Goal: Task Accomplishment & Management: Use online tool/utility

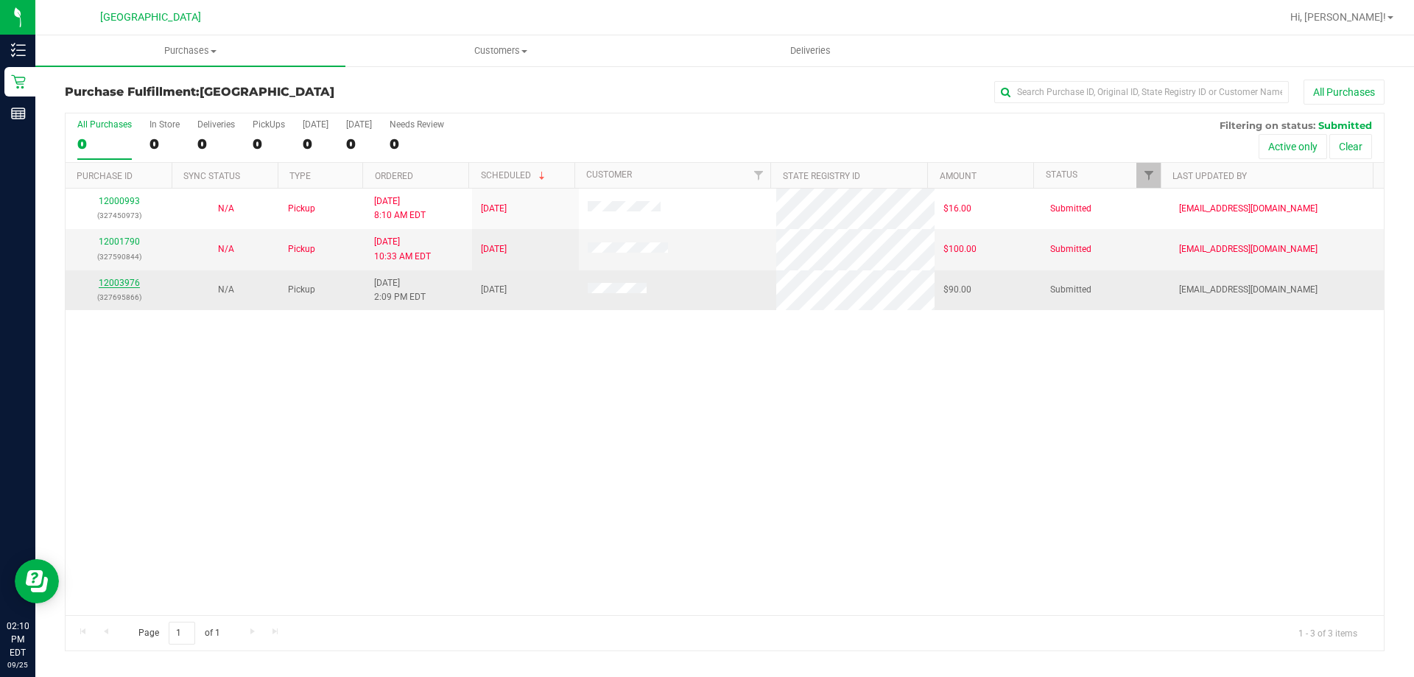
click at [109, 279] on link "12003976" at bounding box center [119, 283] width 41 height 10
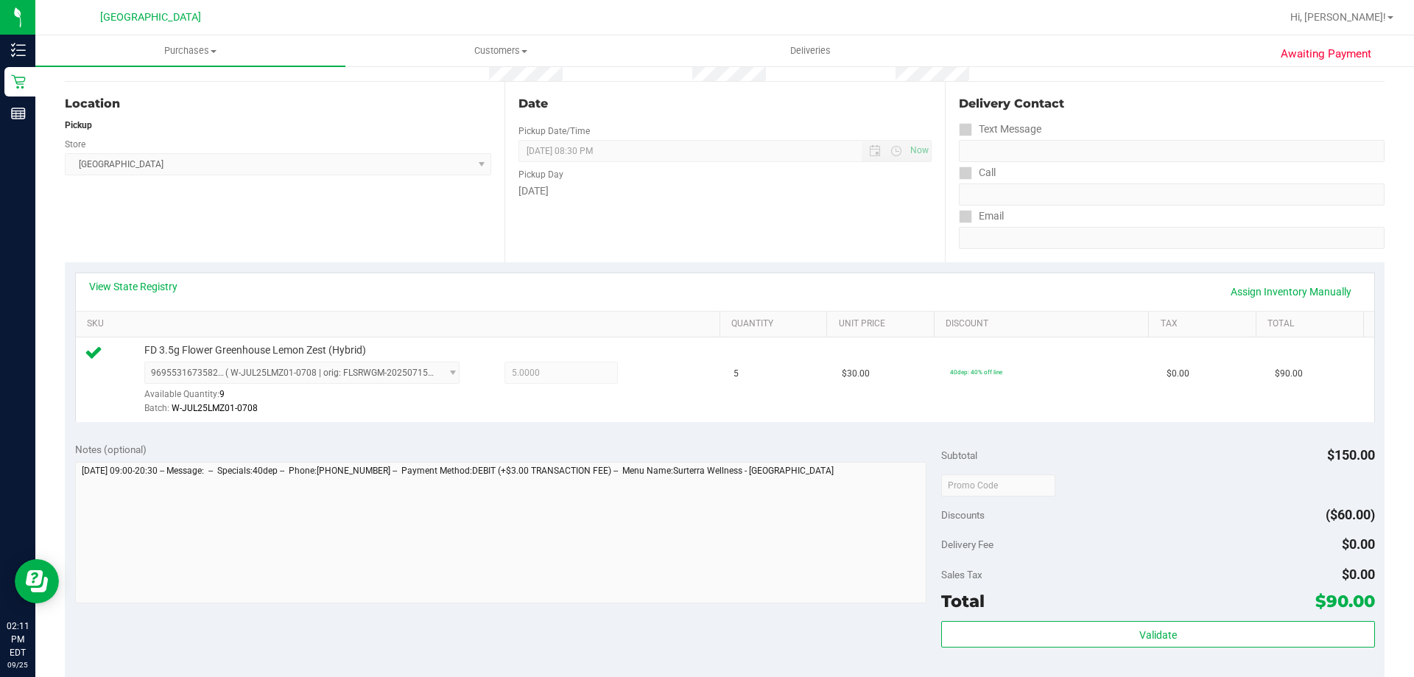
scroll to position [147, 0]
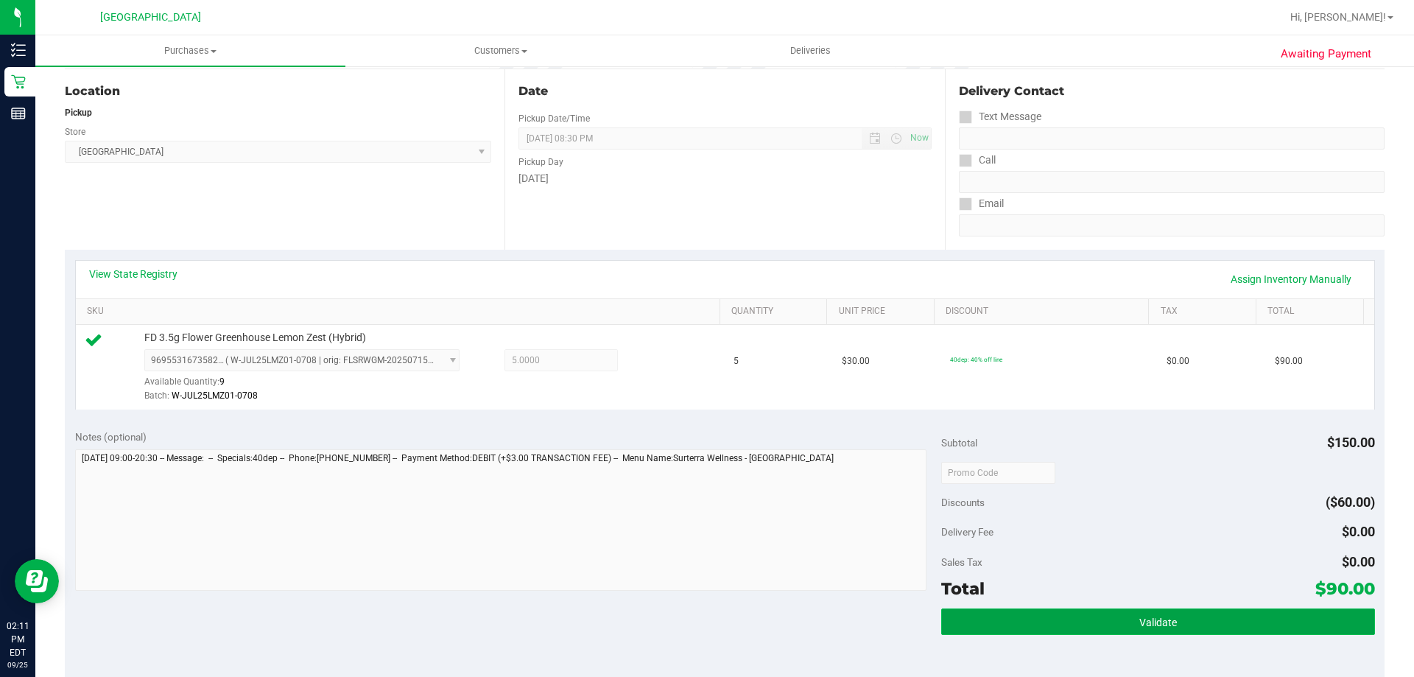
click at [1139, 616] on span "Validate" at bounding box center [1158, 622] width 38 height 12
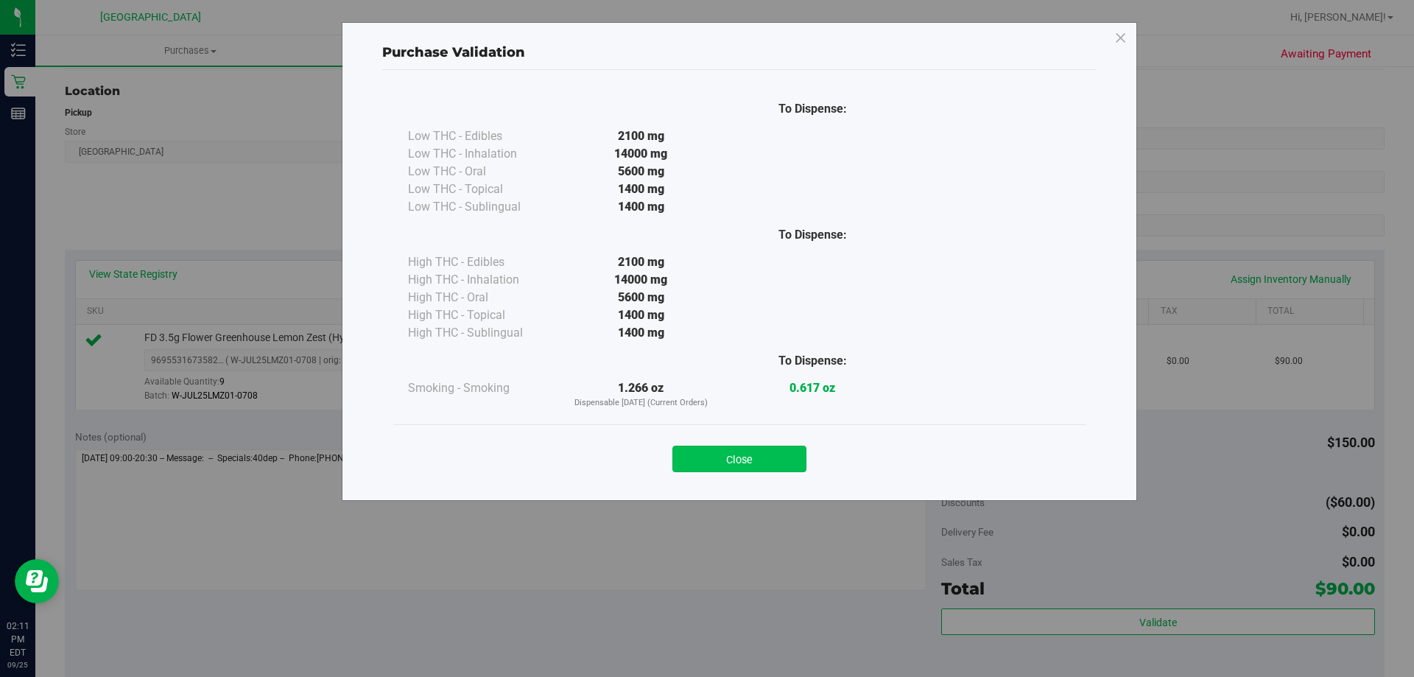
click at [744, 451] on button "Close" at bounding box center [739, 458] width 134 height 27
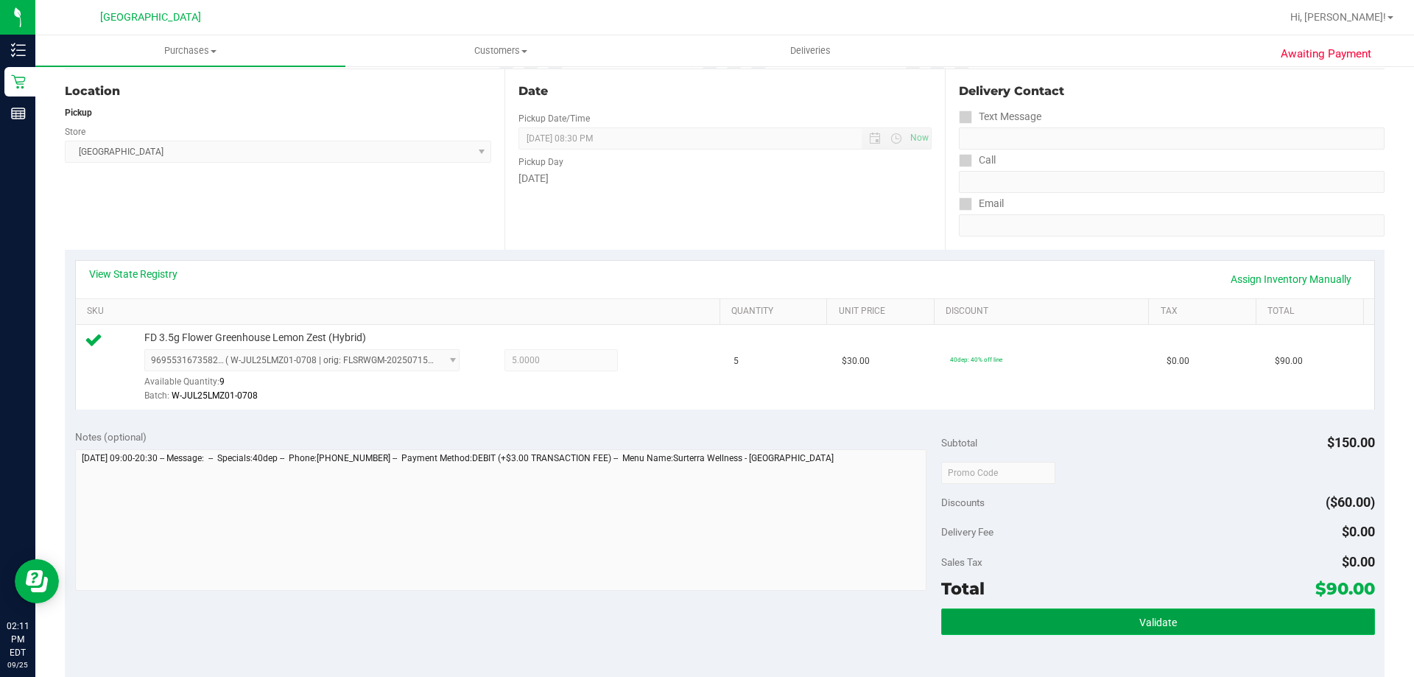
click at [996, 628] on button "Validate" at bounding box center [1157, 621] width 433 height 27
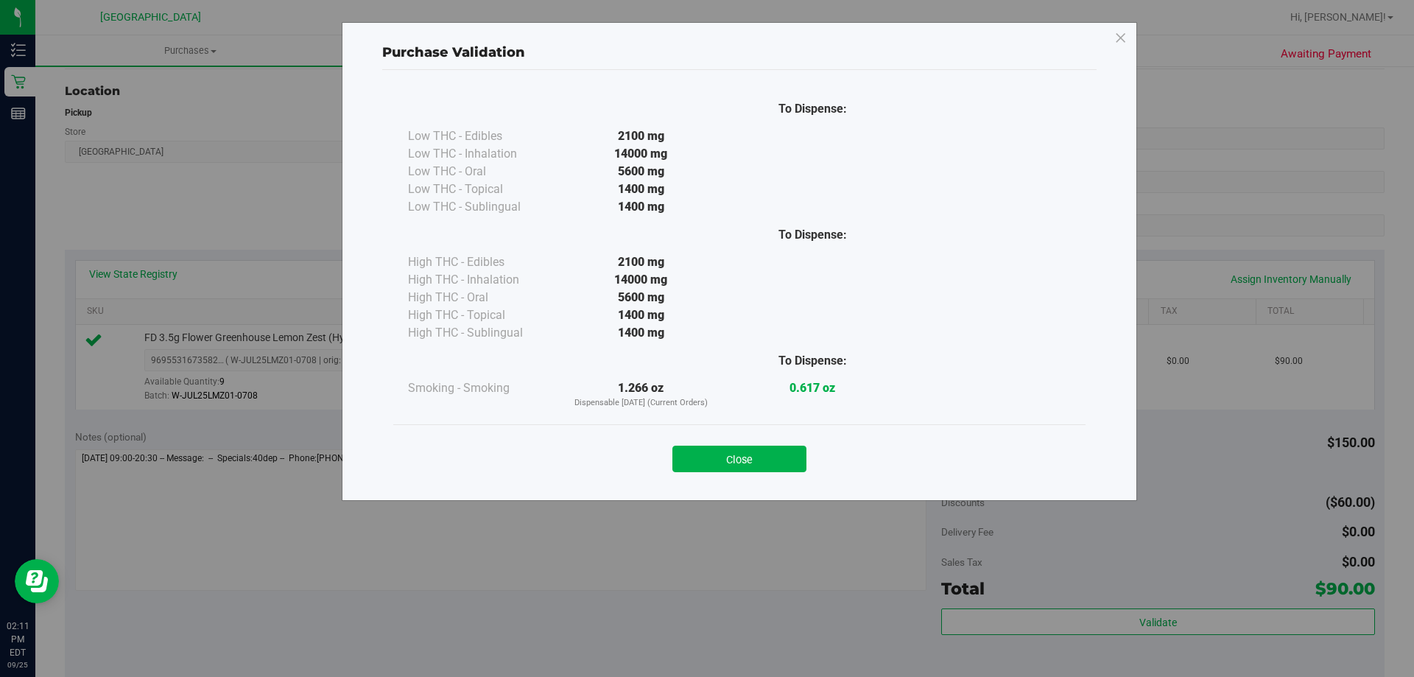
click at [759, 476] on div "Close" at bounding box center [739, 454] width 692 height 60
click at [739, 466] on button "Close" at bounding box center [739, 458] width 134 height 27
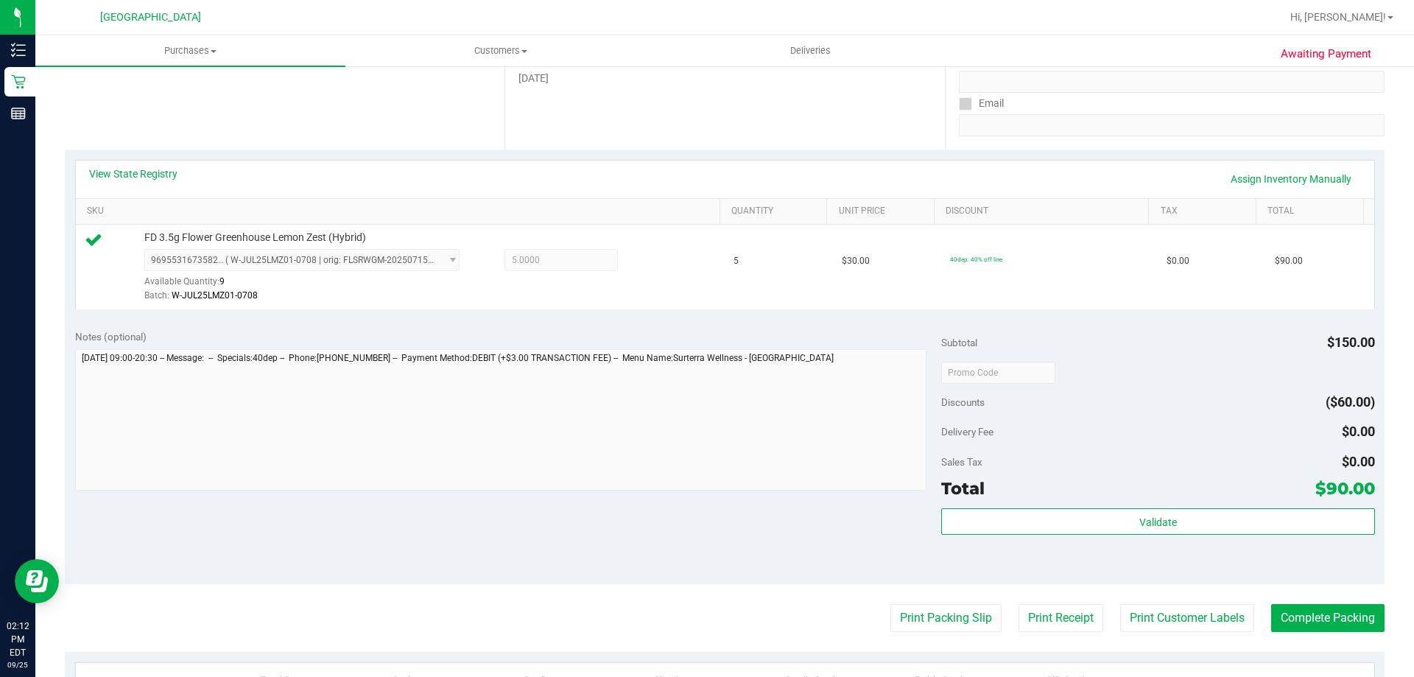
scroll to position [515, 0]
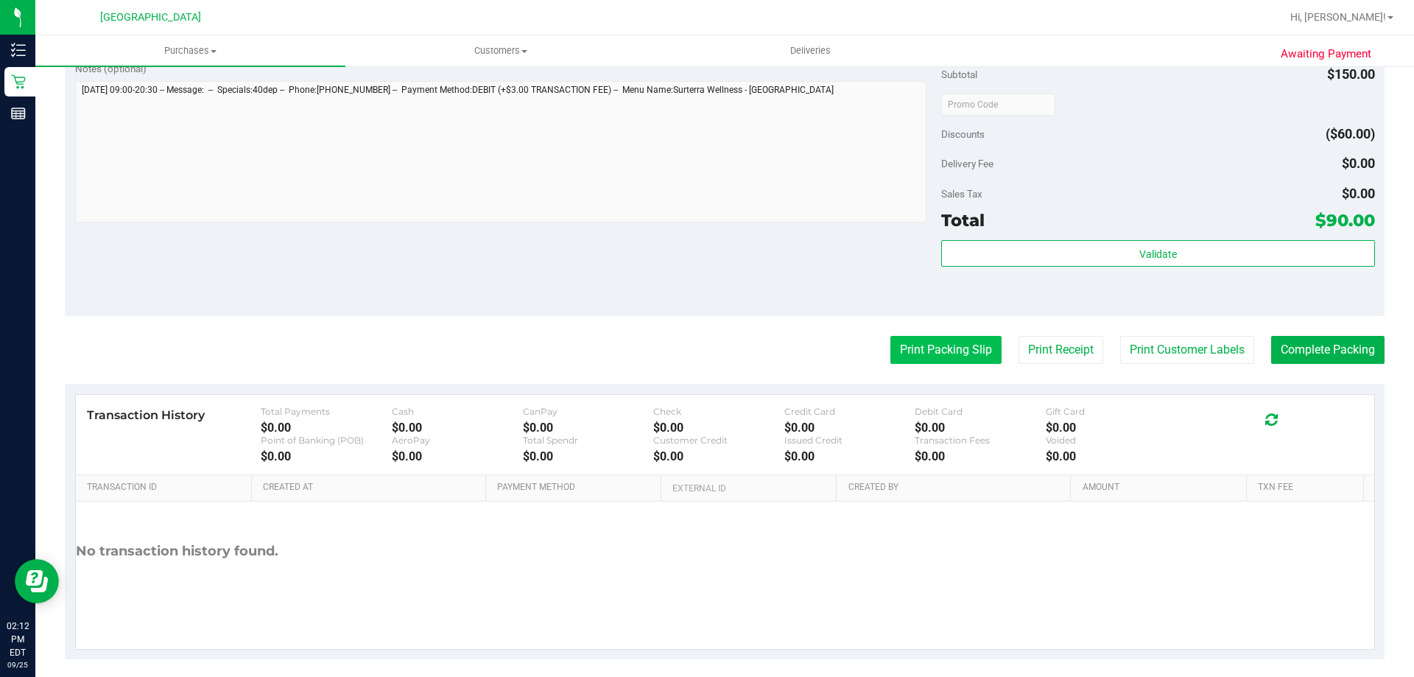
click at [951, 348] on button "Print Packing Slip" at bounding box center [945, 350] width 111 height 28
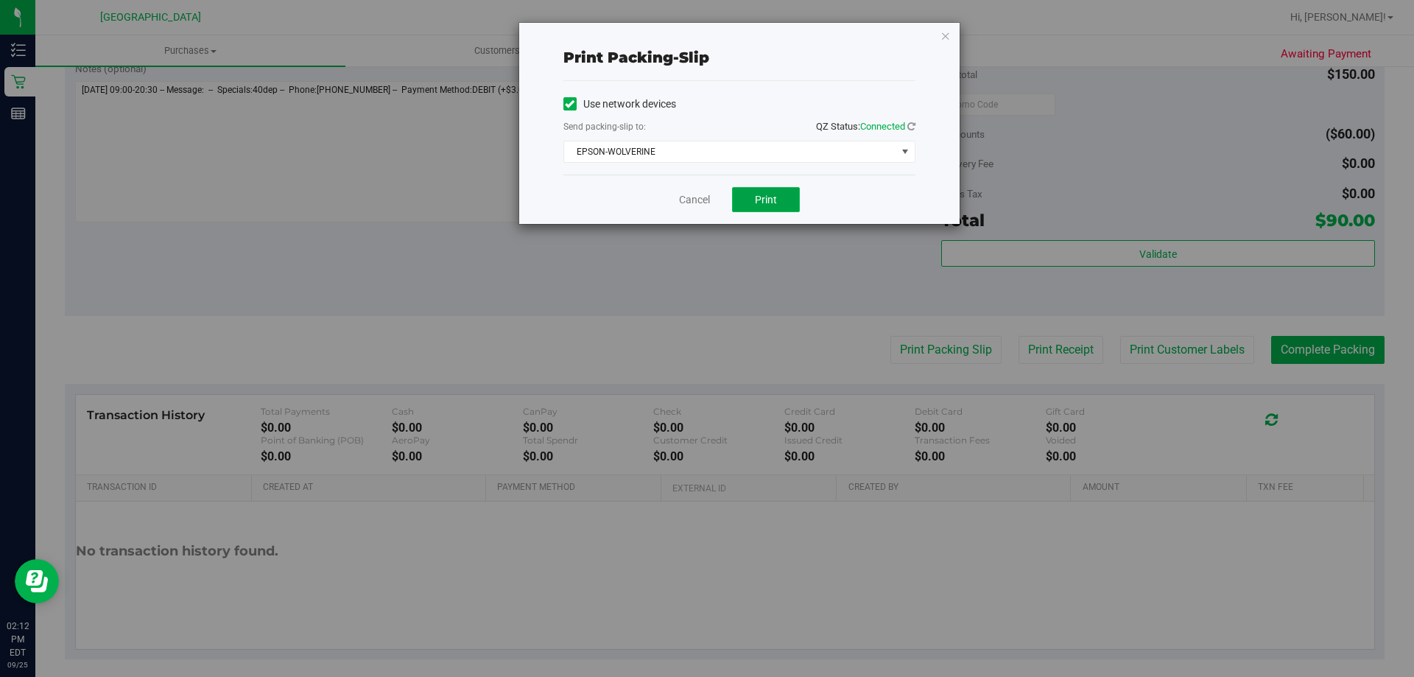
click at [758, 209] on button "Print" at bounding box center [766, 199] width 68 height 25
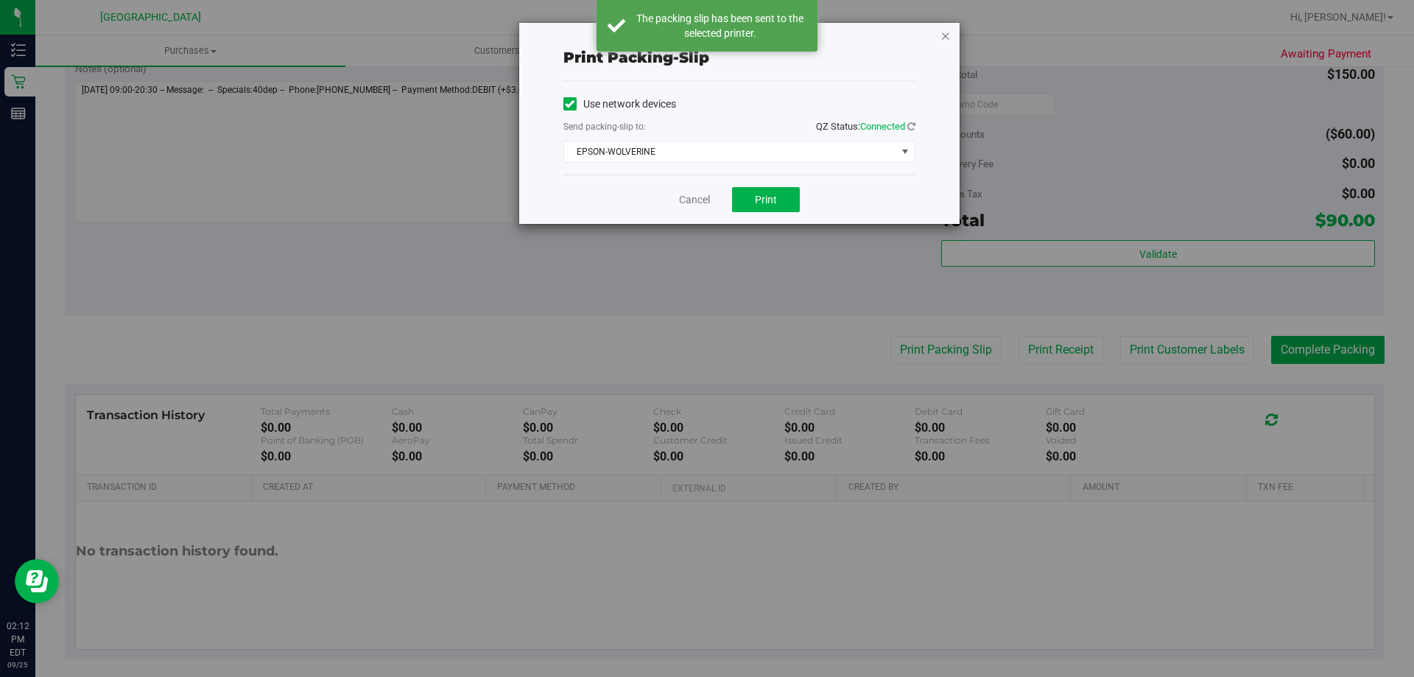
click at [942, 40] on icon "button" at bounding box center [945, 36] width 10 height 18
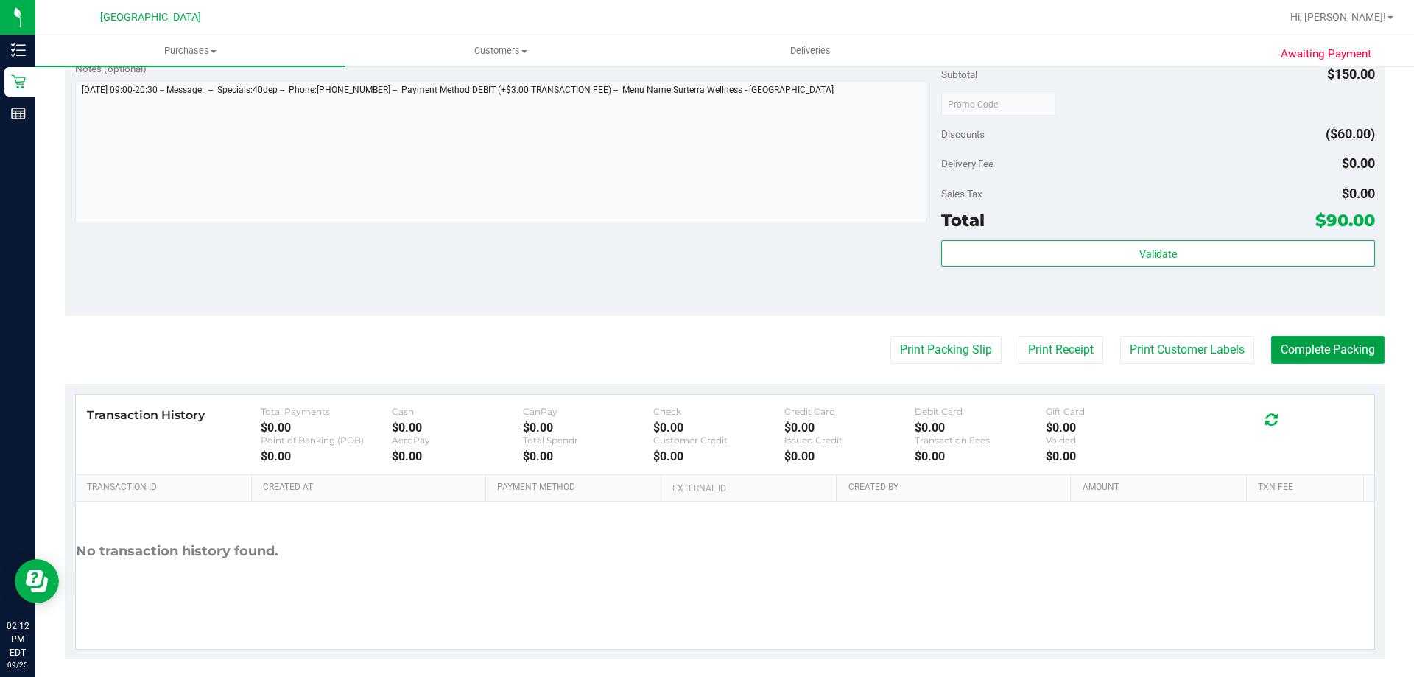
click at [1325, 353] on button "Complete Packing" at bounding box center [1327, 350] width 113 height 28
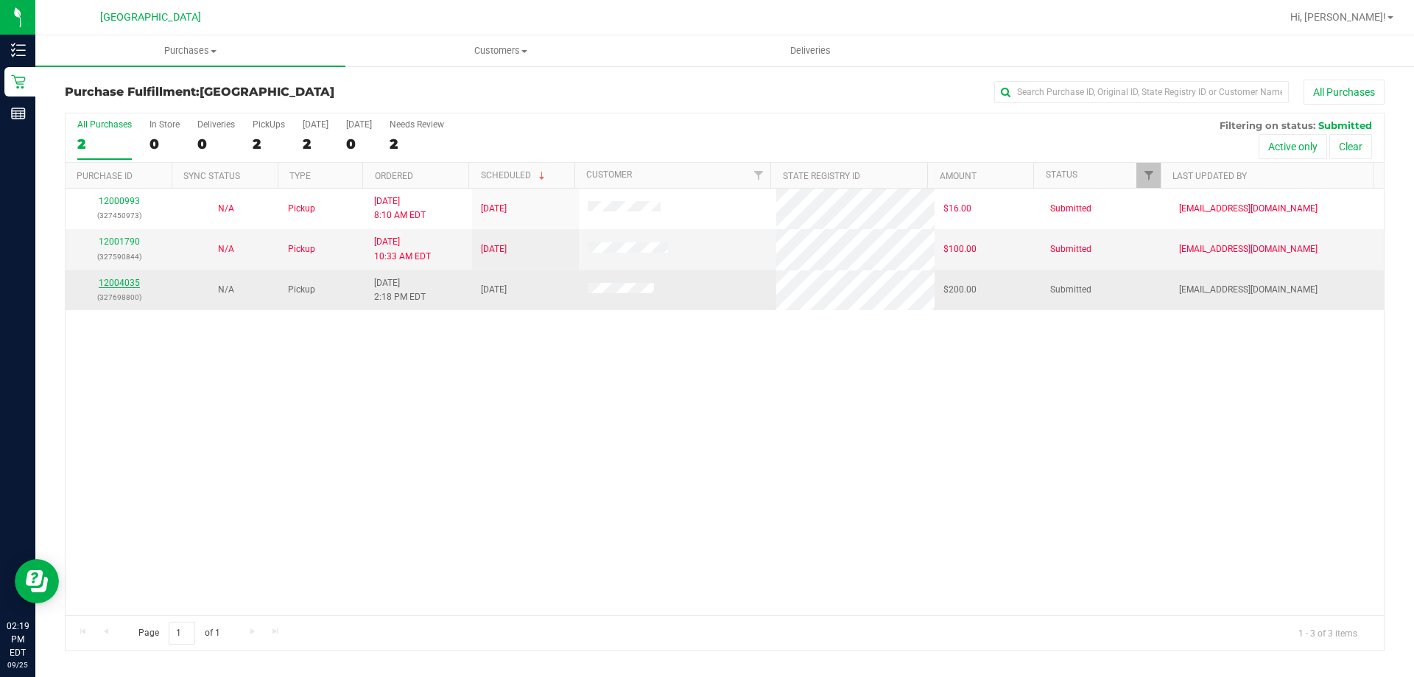
click at [109, 284] on link "12004035" at bounding box center [119, 283] width 41 height 10
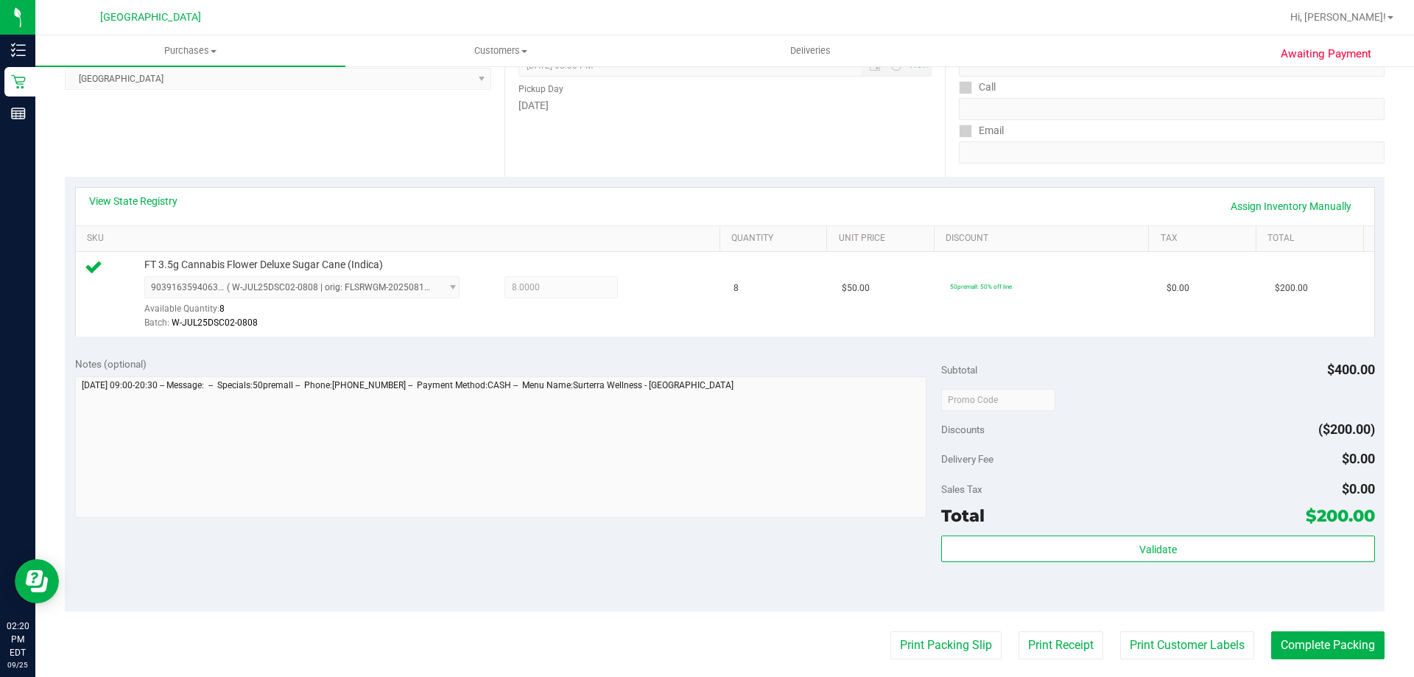
scroll to position [221, 0]
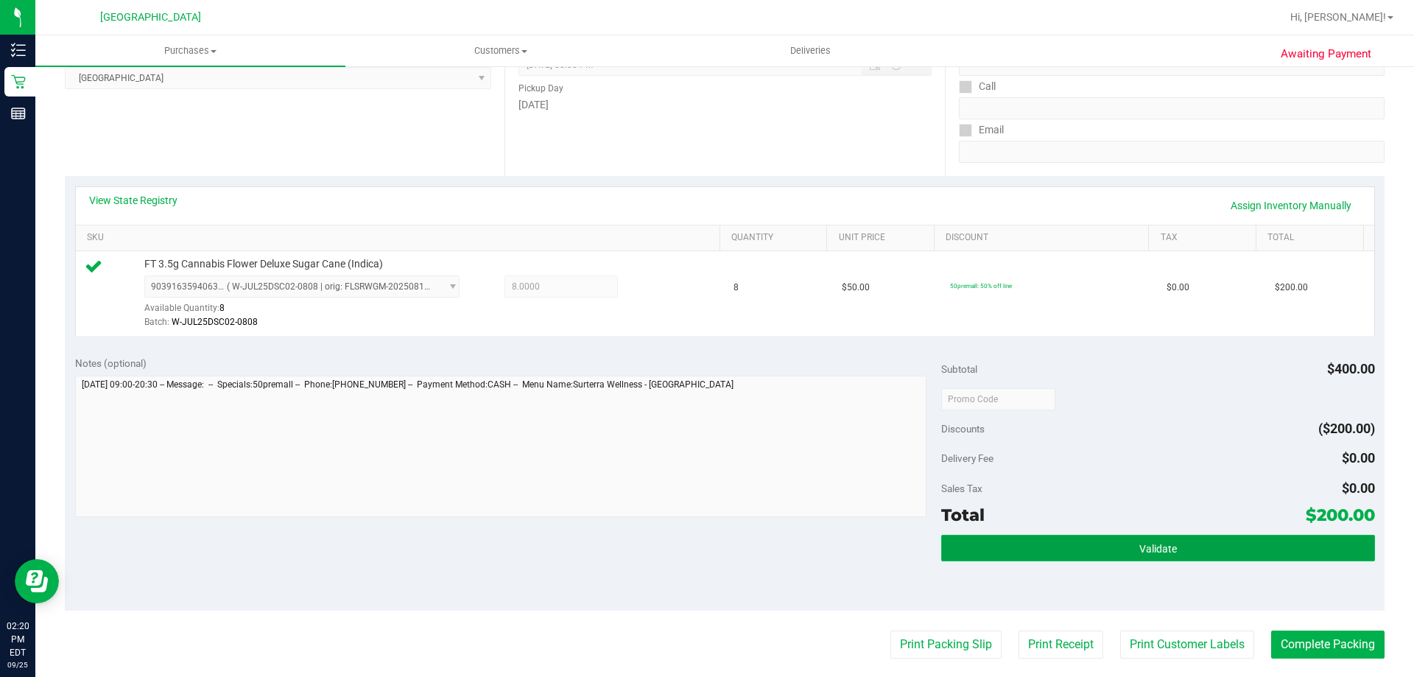
click at [994, 548] on button "Validate" at bounding box center [1157, 548] width 433 height 27
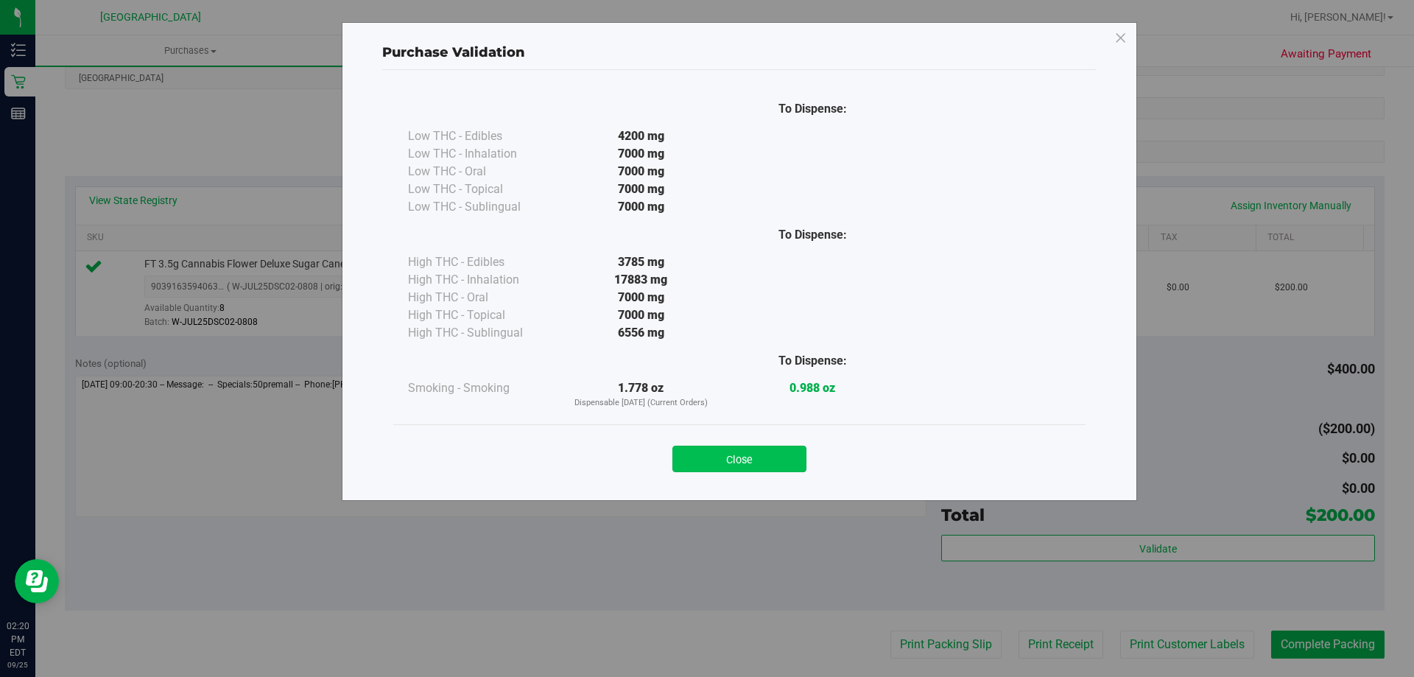
click at [761, 461] on button "Close" at bounding box center [739, 458] width 134 height 27
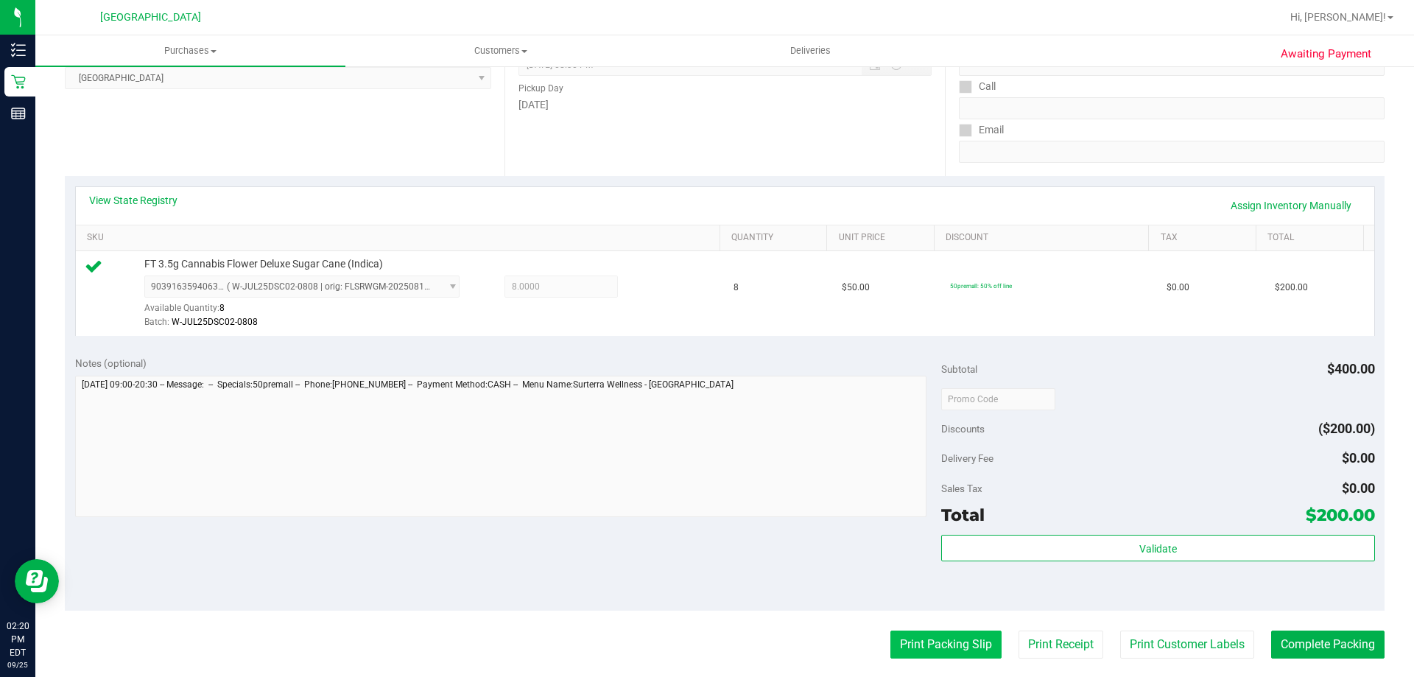
click at [951, 644] on button "Print Packing Slip" at bounding box center [945, 644] width 111 height 28
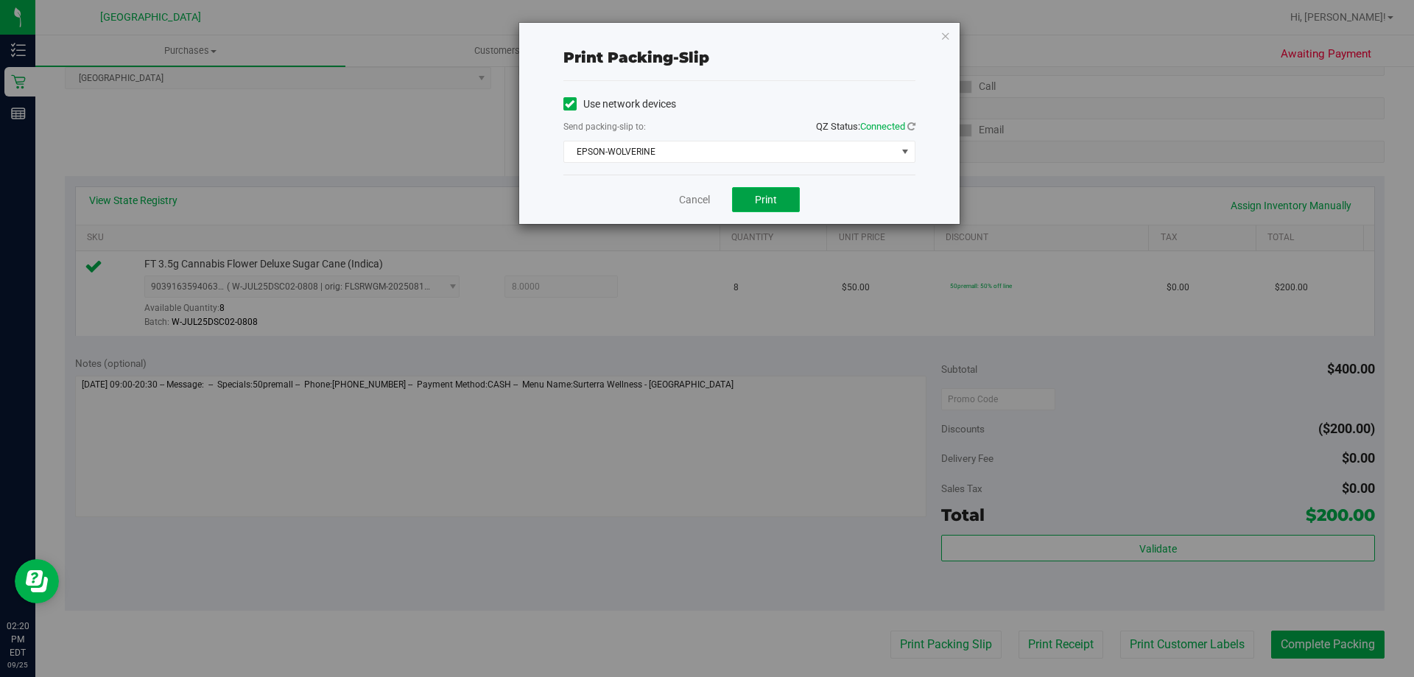
click at [774, 200] on span "Print" at bounding box center [766, 200] width 22 height 12
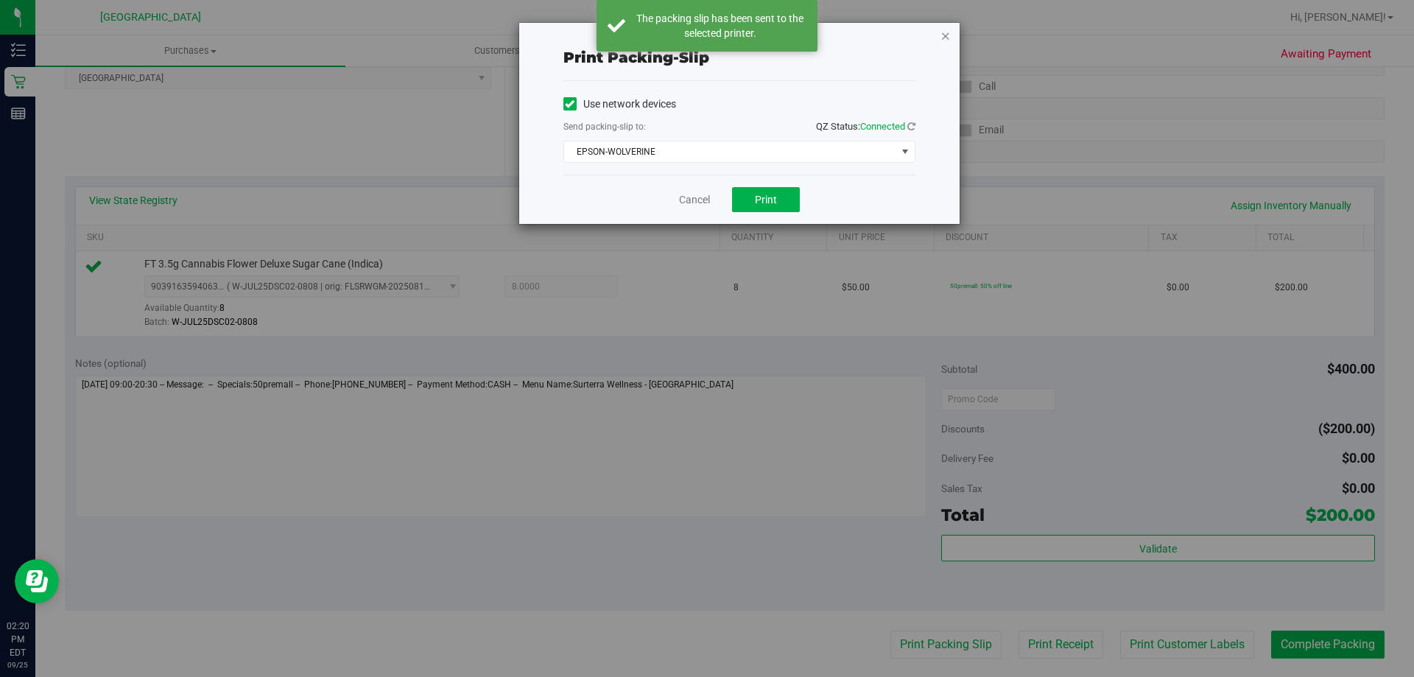
click at [945, 38] on icon "button" at bounding box center [945, 36] width 10 height 18
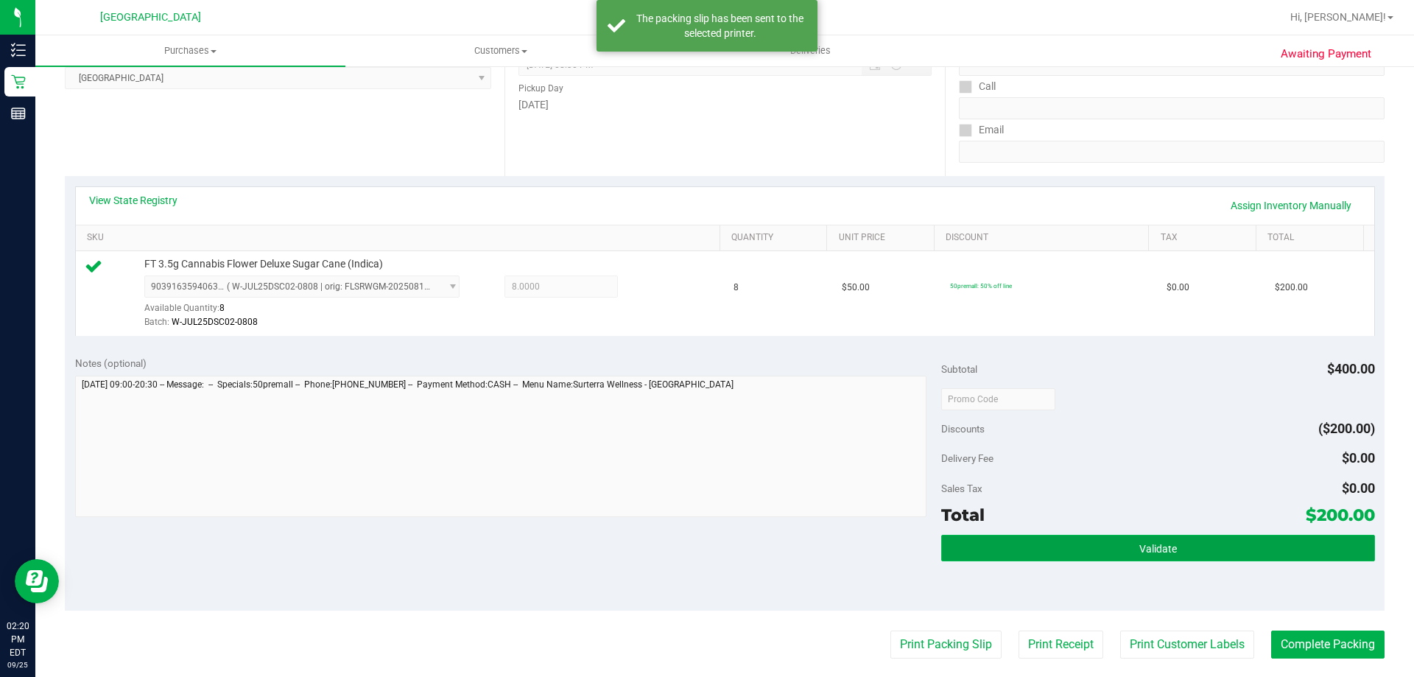
click at [1049, 544] on button "Validate" at bounding box center [1157, 548] width 433 height 27
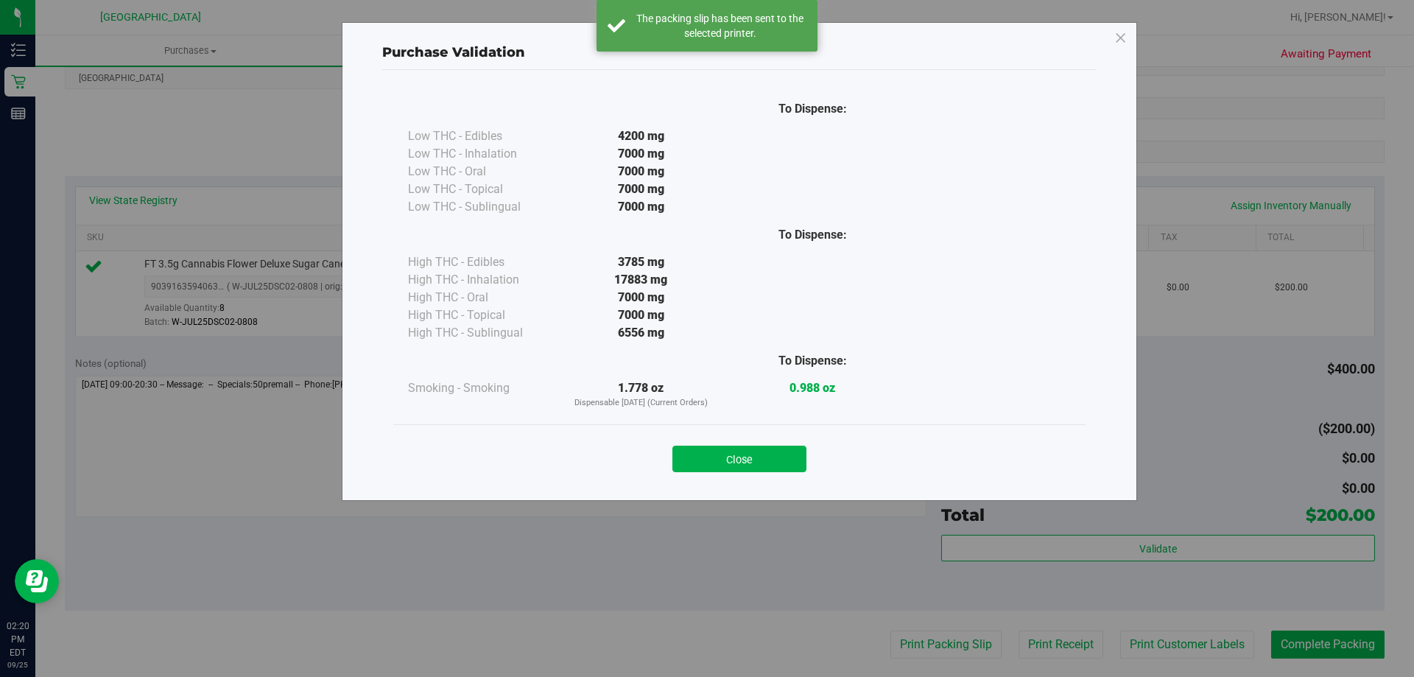
click at [749, 456] on button "Close" at bounding box center [739, 458] width 134 height 27
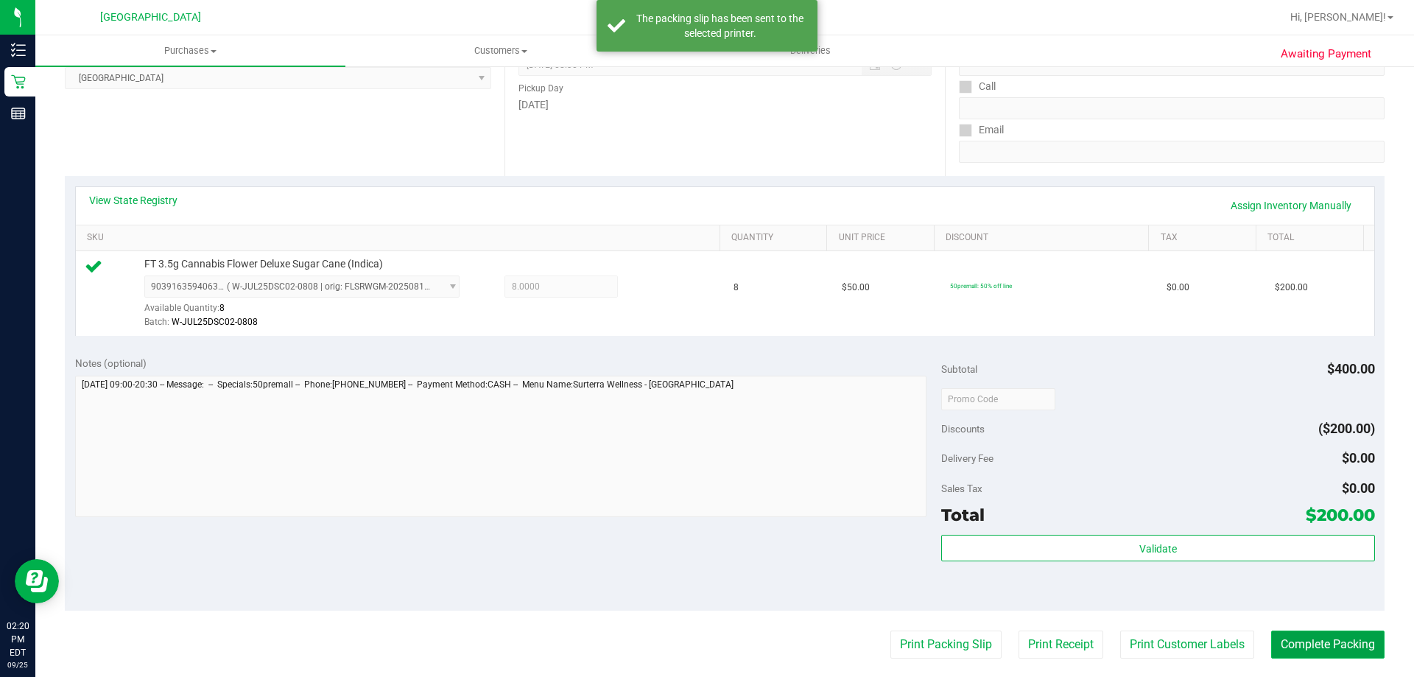
click at [1319, 637] on button "Complete Packing" at bounding box center [1327, 644] width 113 height 28
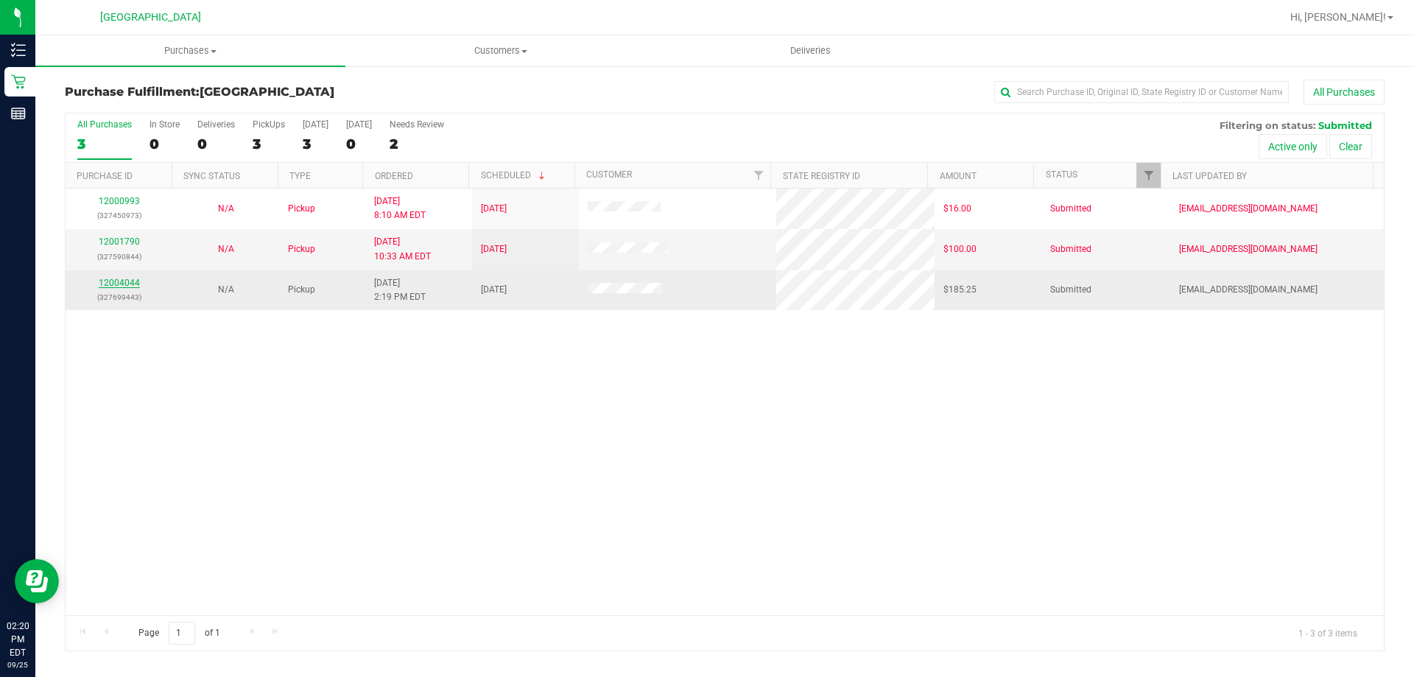
click at [123, 278] on link "12004044" at bounding box center [119, 283] width 41 height 10
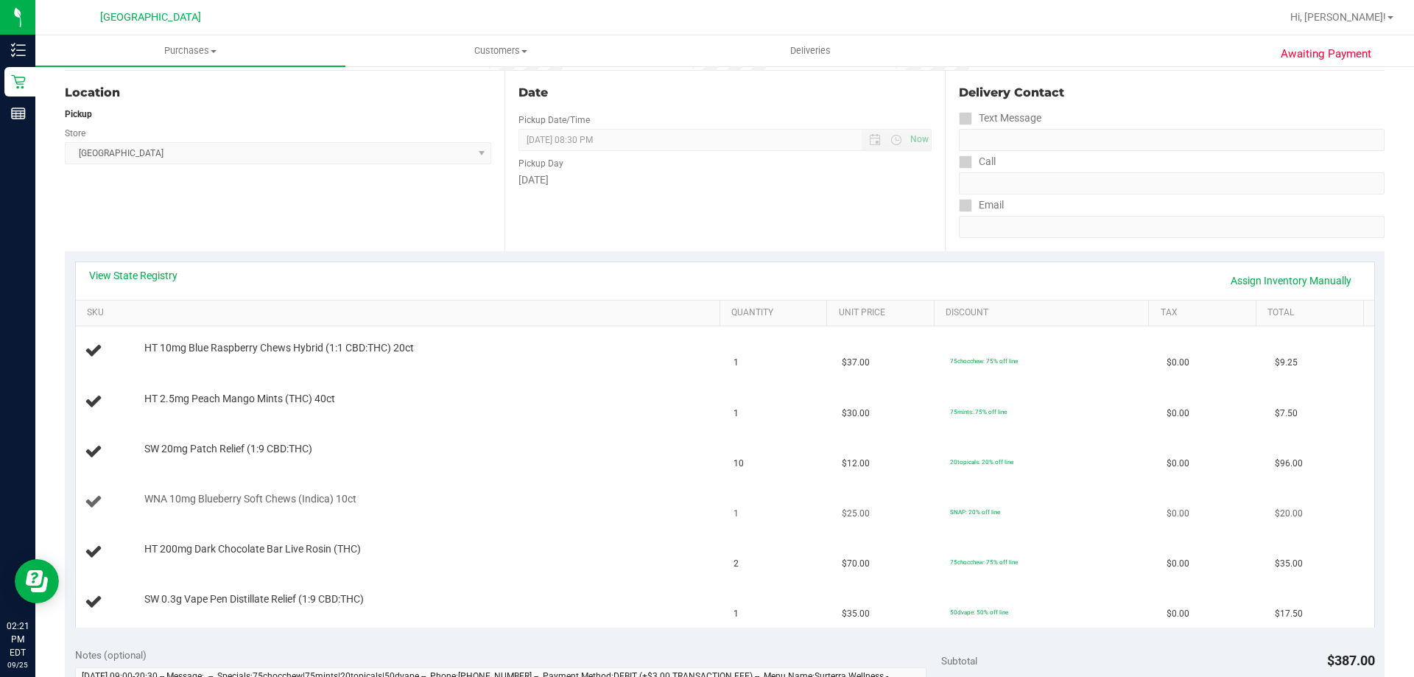
scroll to position [147, 0]
click at [164, 275] on link "View State Registry" at bounding box center [133, 274] width 88 height 15
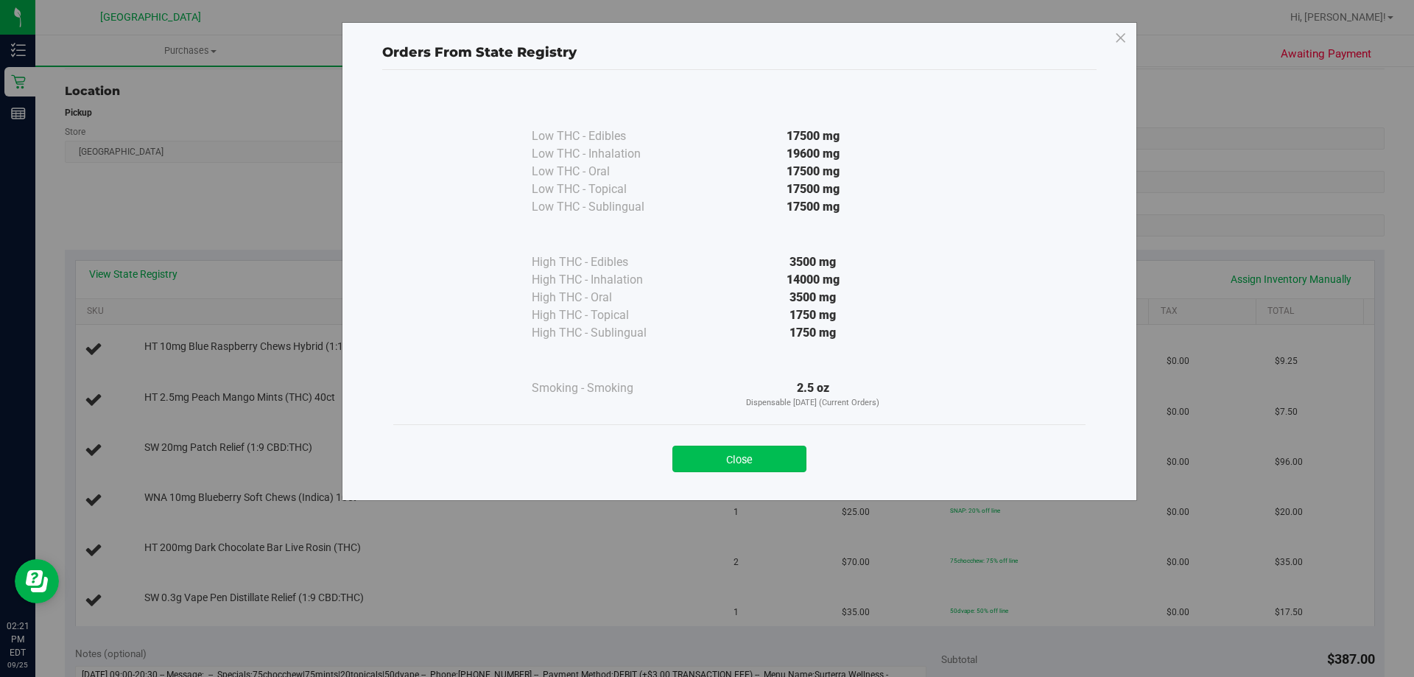
click at [711, 460] on button "Close" at bounding box center [739, 458] width 134 height 27
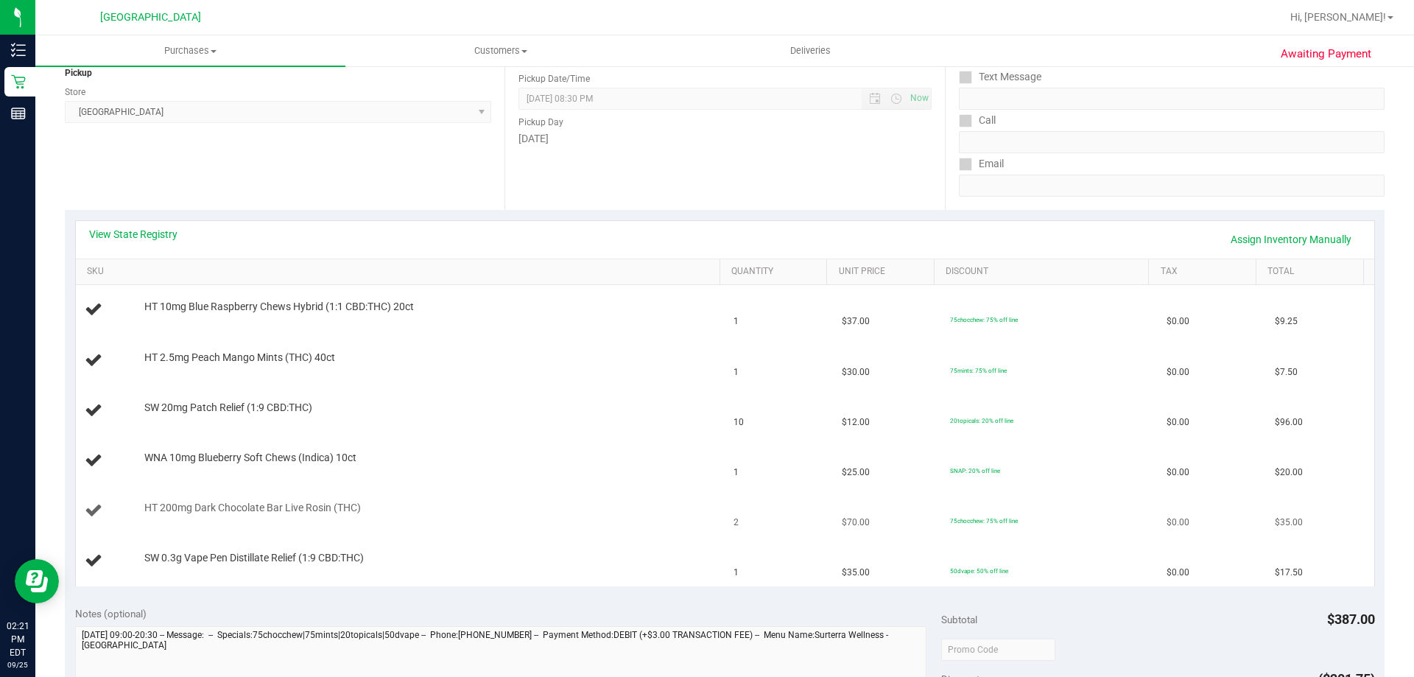
scroll to position [221, 0]
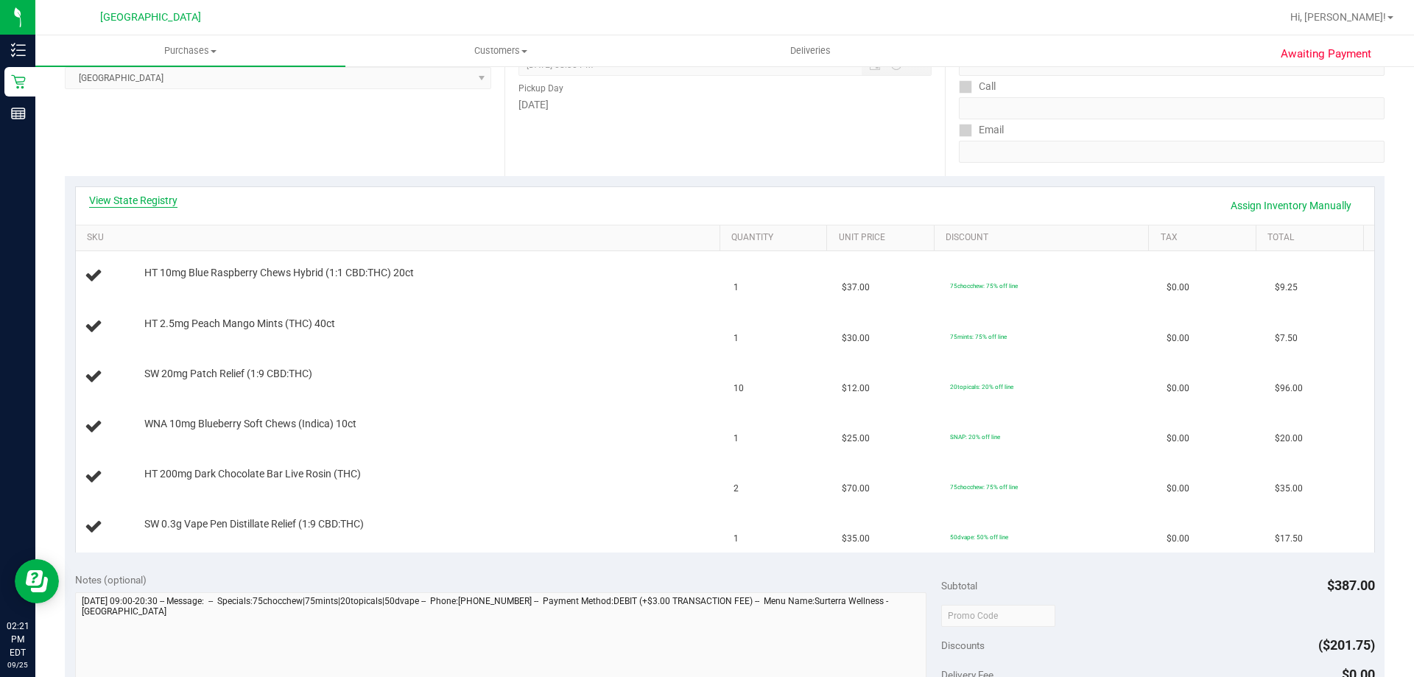
click at [158, 197] on link "View State Registry" at bounding box center [133, 200] width 88 height 15
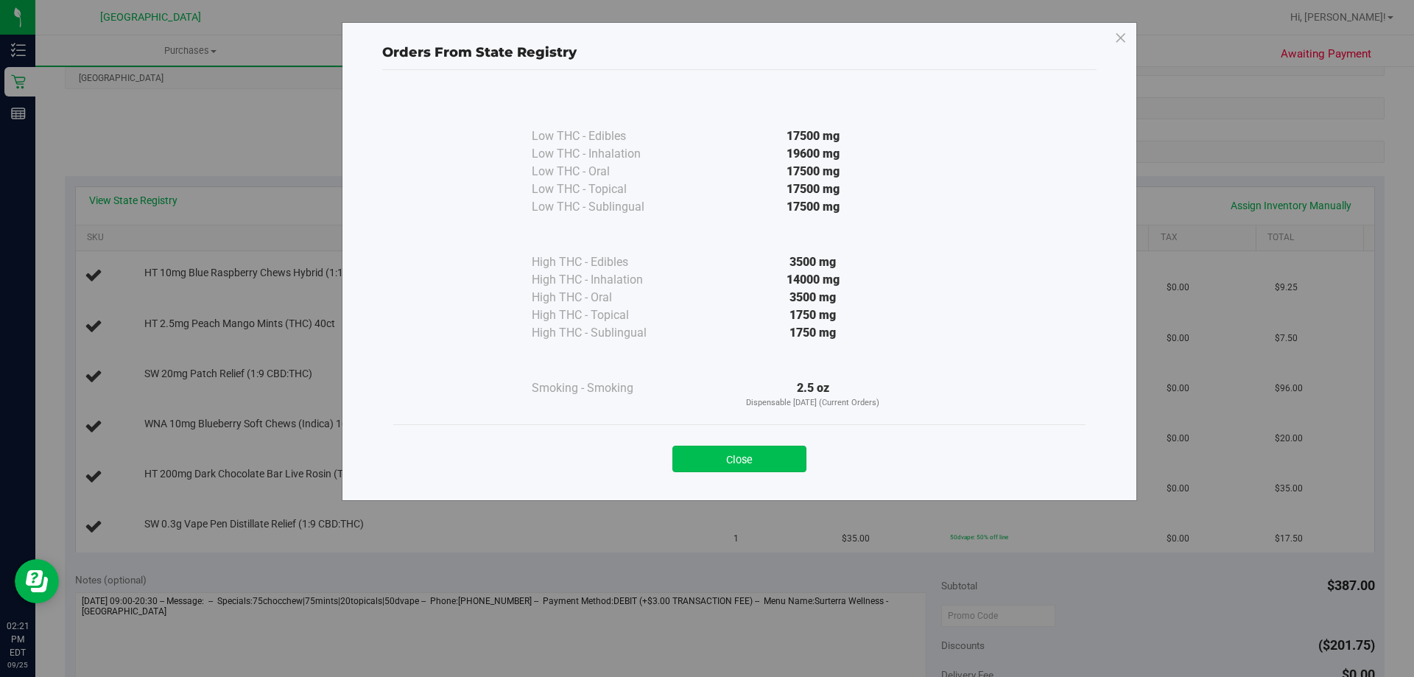
click at [758, 464] on button "Close" at bounding box center [739, 458] width 134 height 27
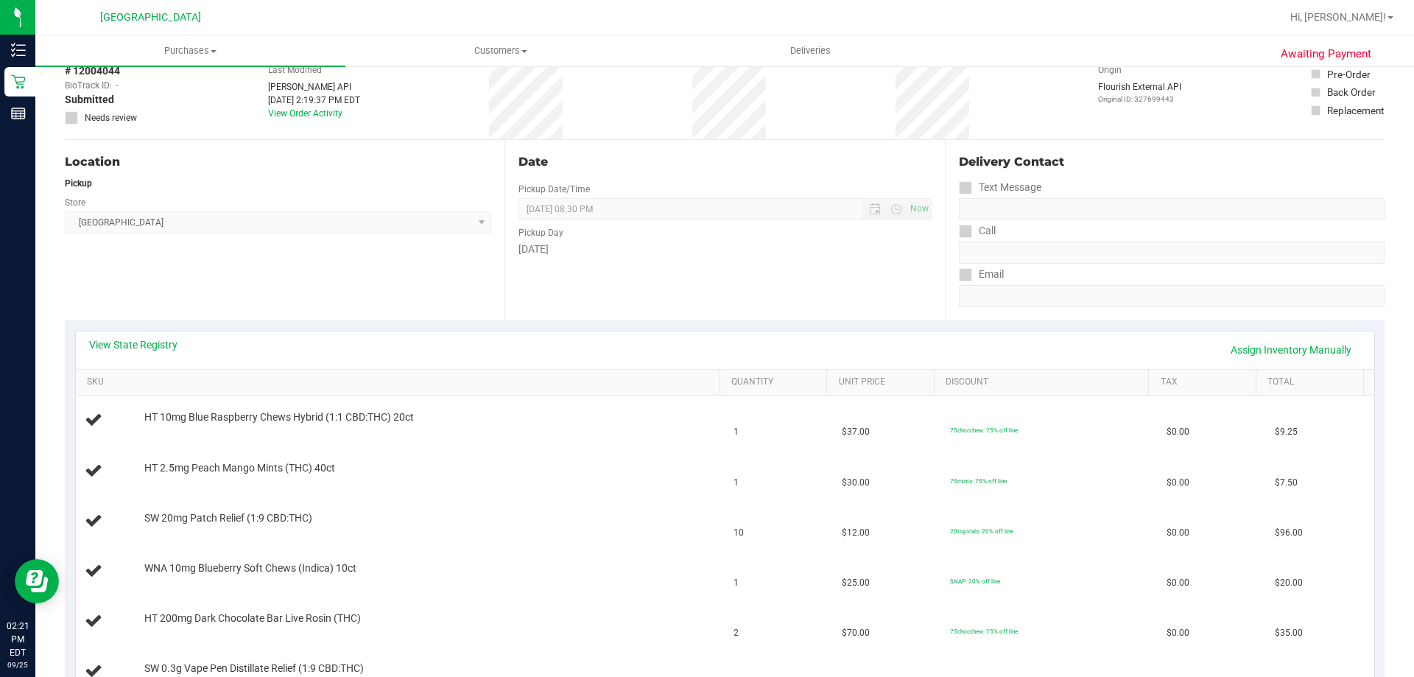
scroll to position [0, 0]
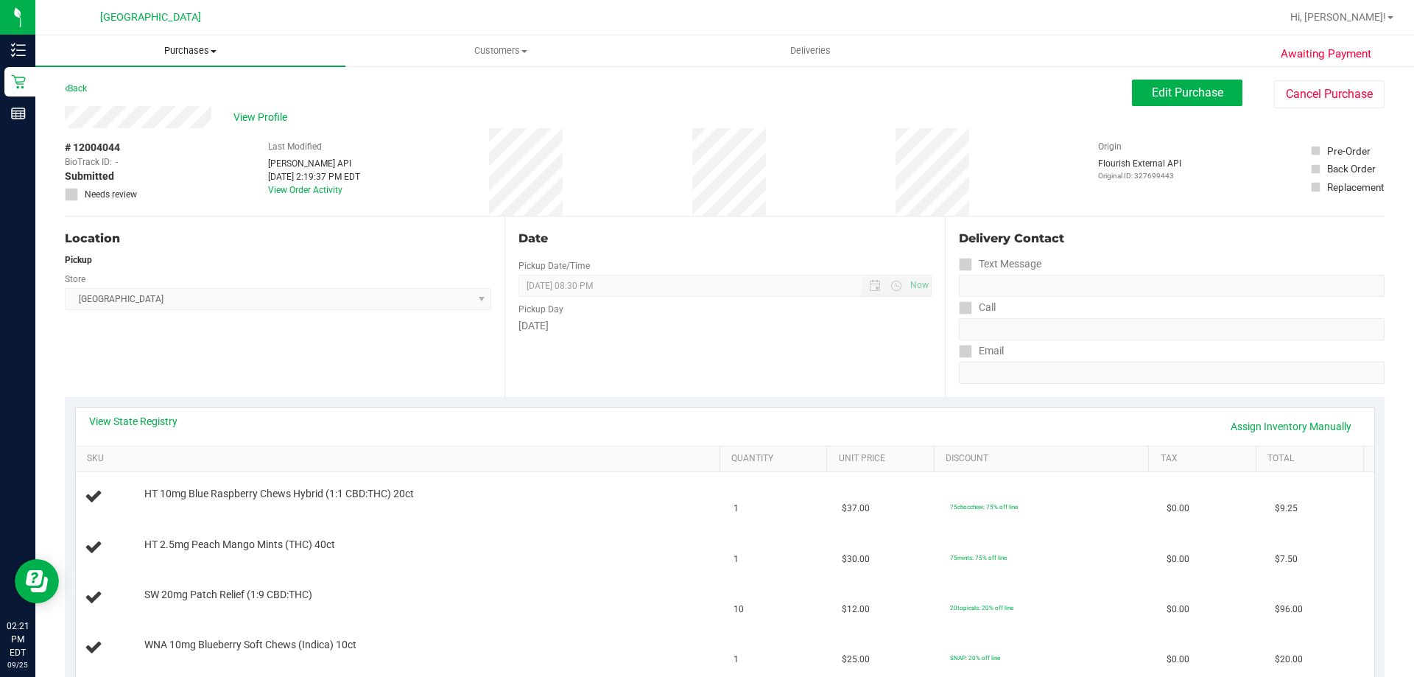
click at [188, 42] on uib-tab-heading "Purchases Summary of purchases Fulfillment All purchases" at bounding box center [190, 50] width 310 height 31
click at [120, 109] on span "Fulfillment" at bounding box center [80, 106] width 91 height 13
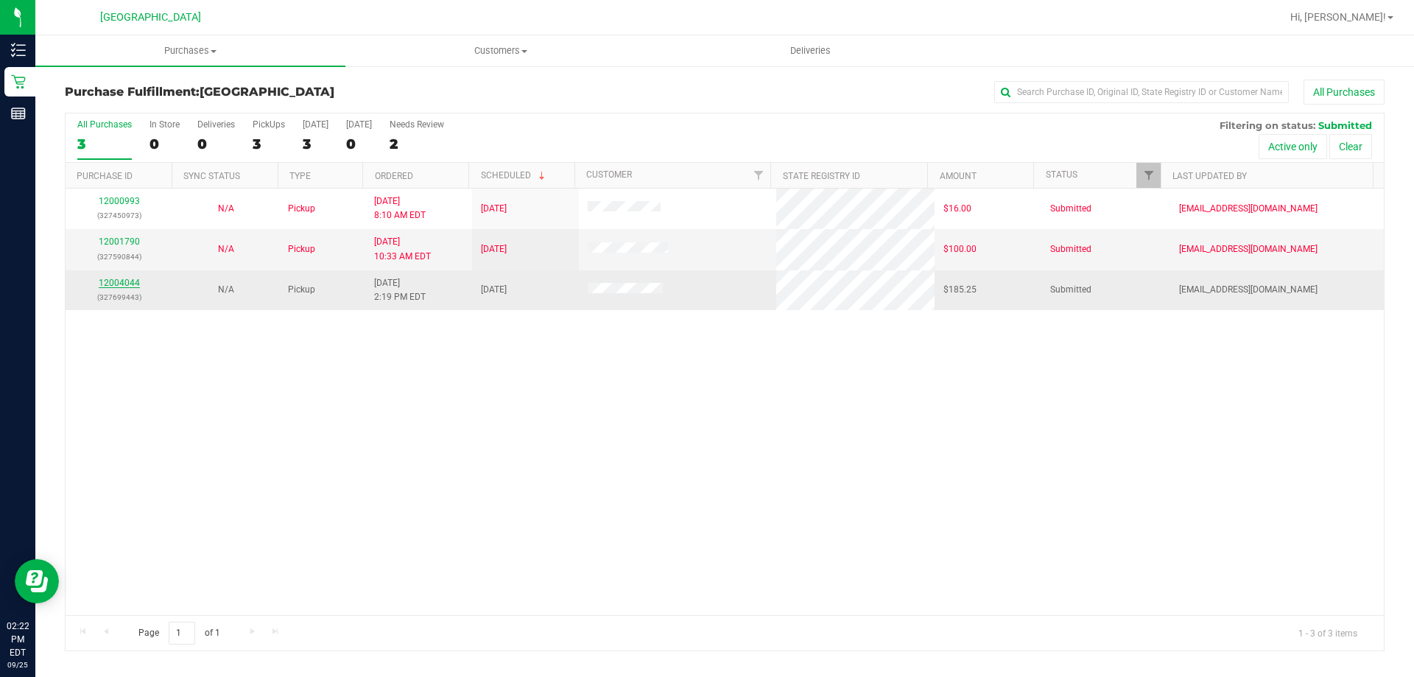
click at [124, 282] on link "12004044" at bounding box center [119, 283] width 41 height 10
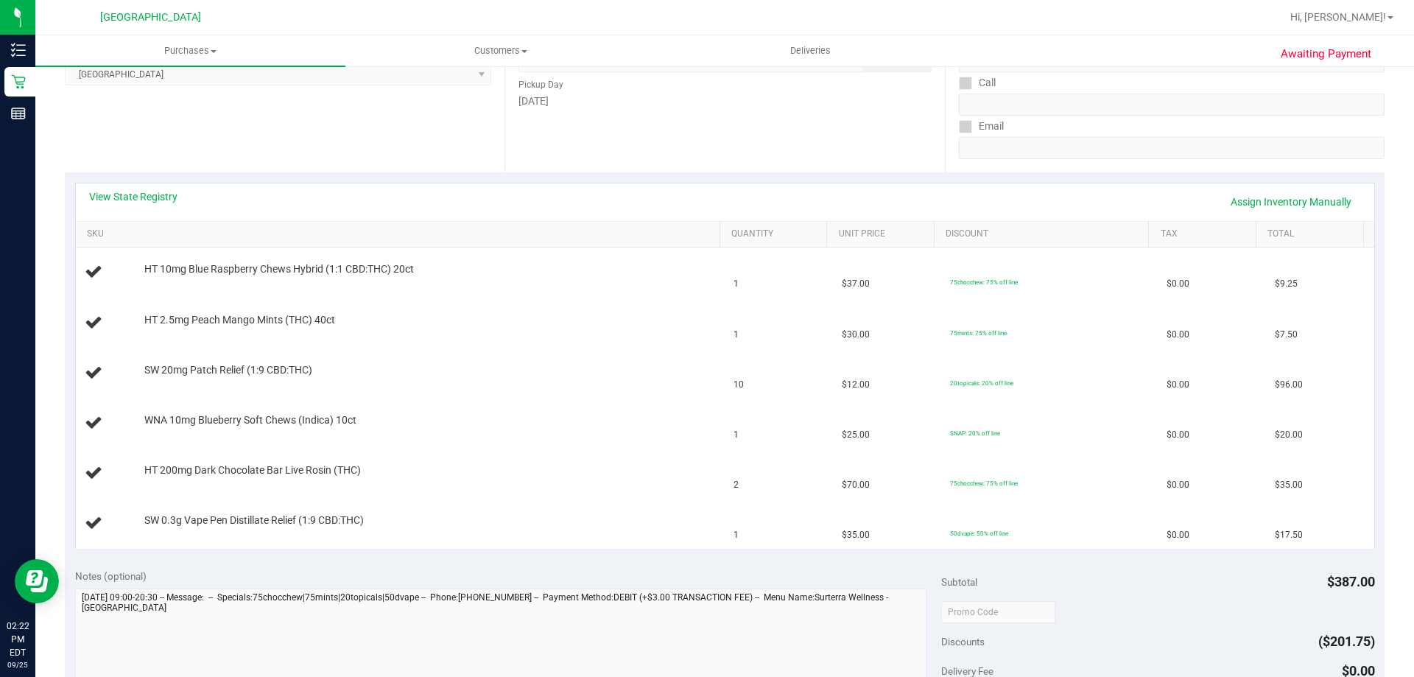
scroll to position [227, 0]
click at [160, 194] on link "View State Registry" at bounding box center [133, 194] width 88 height 15
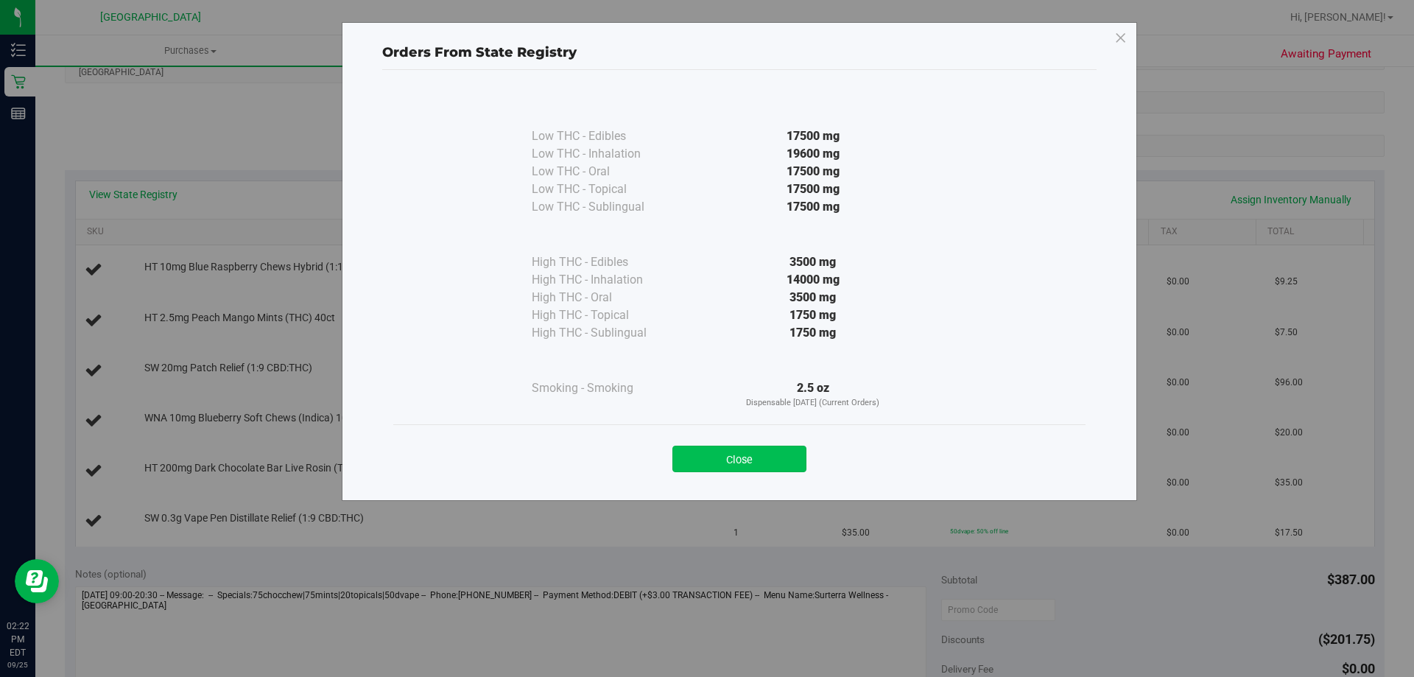
click at [769, 456] on button "Close" at bounding box center [739, 458] width 134 height 27
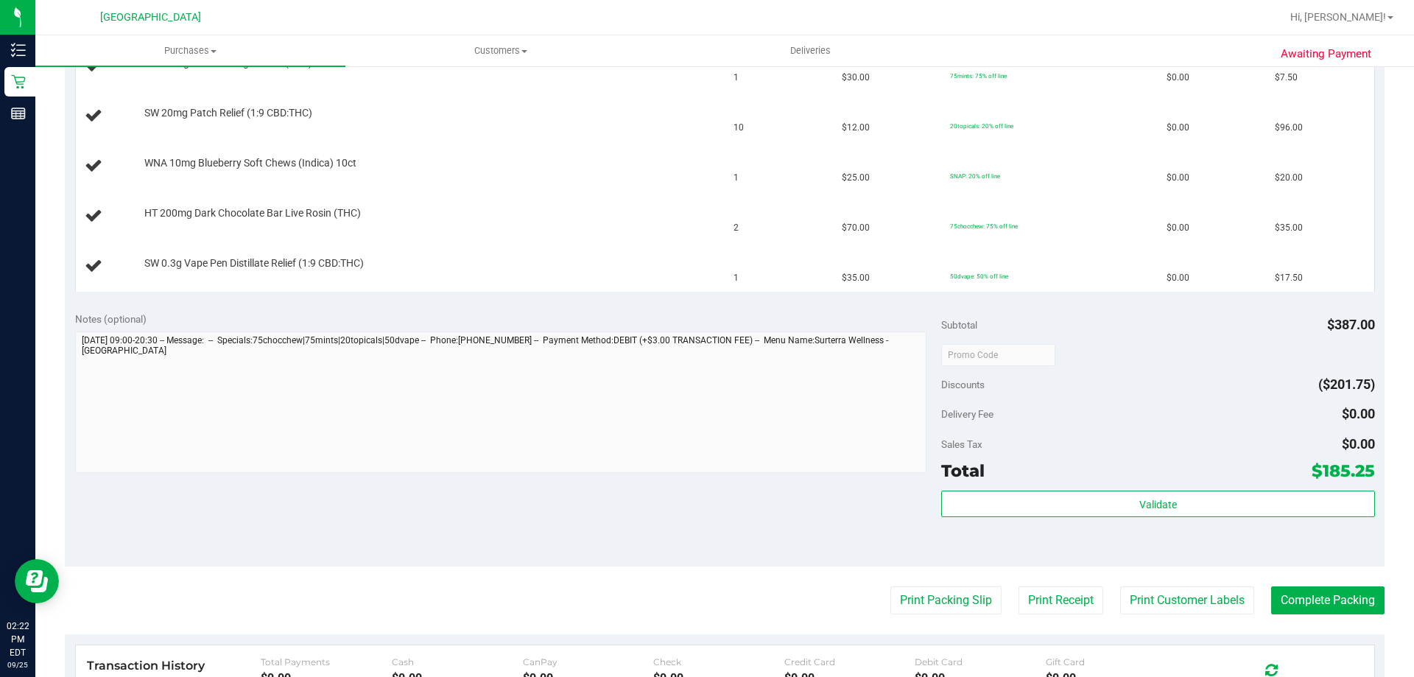
scroll to position [488, 0]
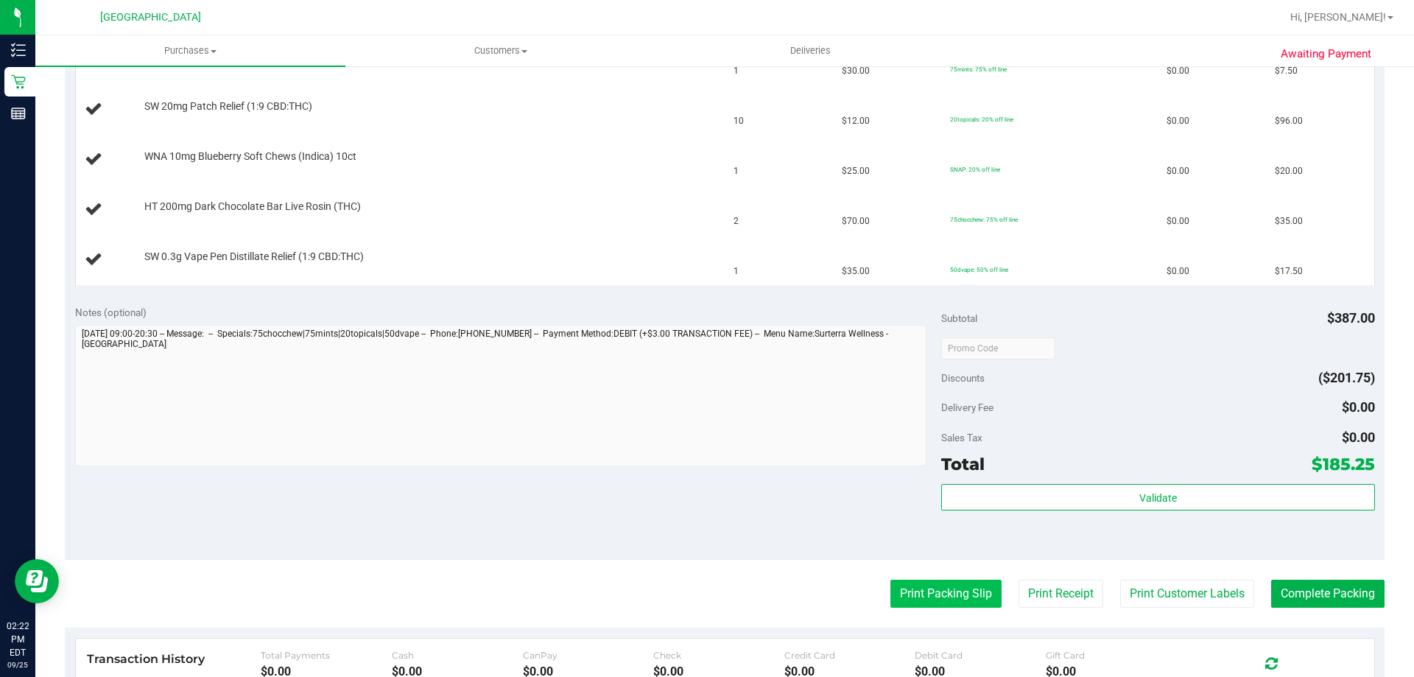
click at [926, 605] on button "Print Packing Slip" at bounding box center [945, 594] width 111 height 28
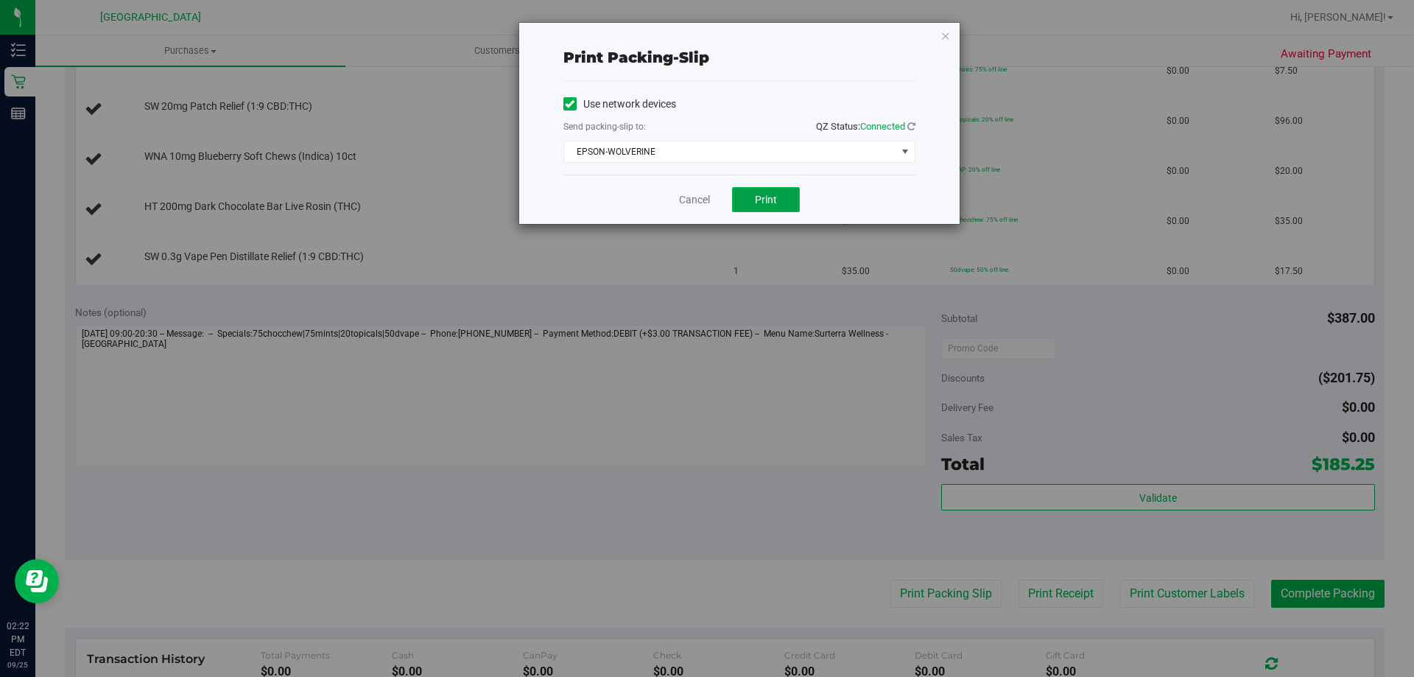
click at [758, 203] on span "Print" at bounding box center [766, 200] width 22 height 12
click at [945, 32] on icon "button" at bounding box center [945, 36] width 10 height 18
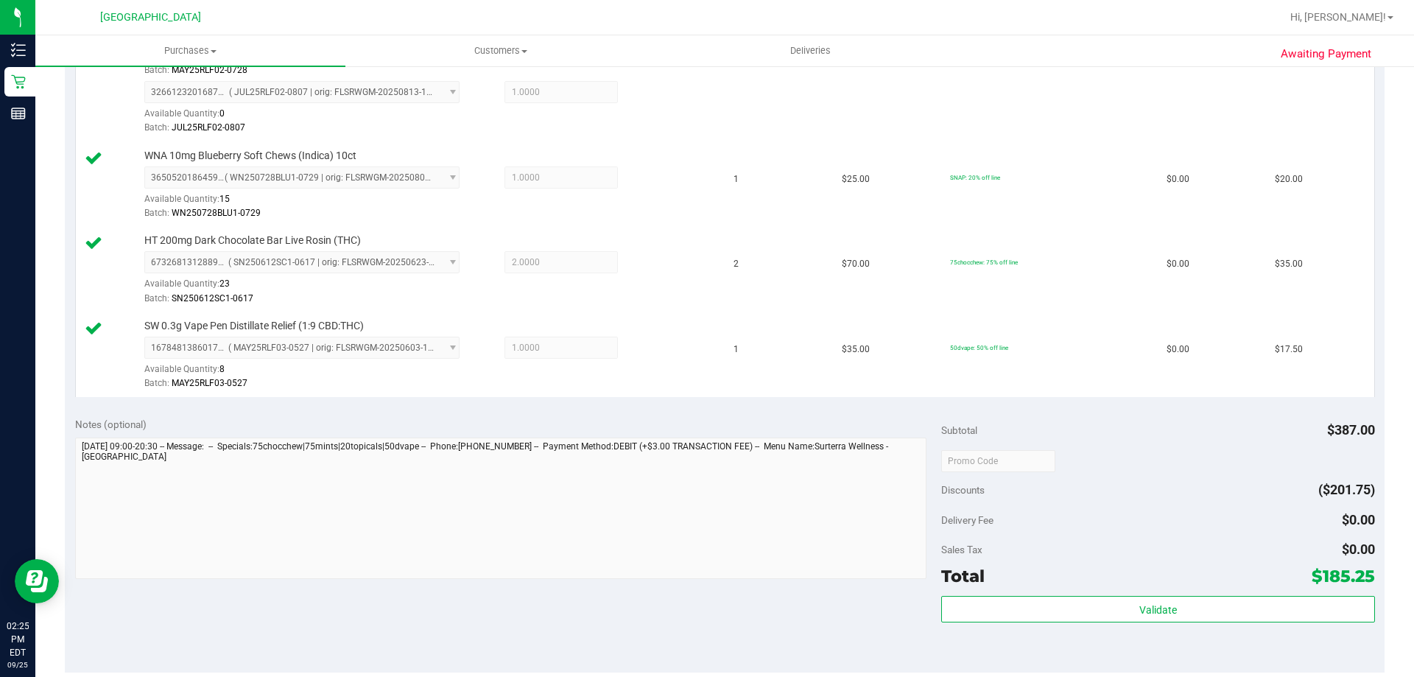
scroll to position [663, 0]
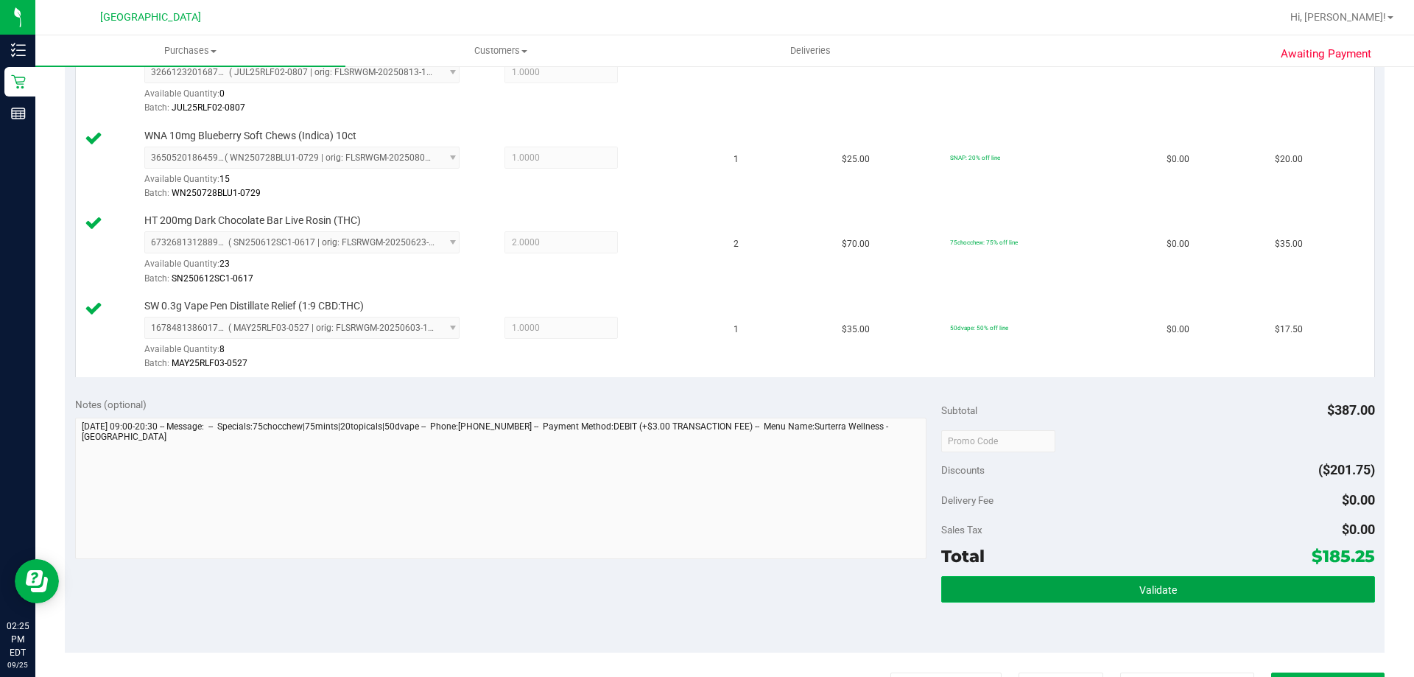
click at [1148, 581] on button "Validate" at bounding box center [1157, 589] width 433 height 27
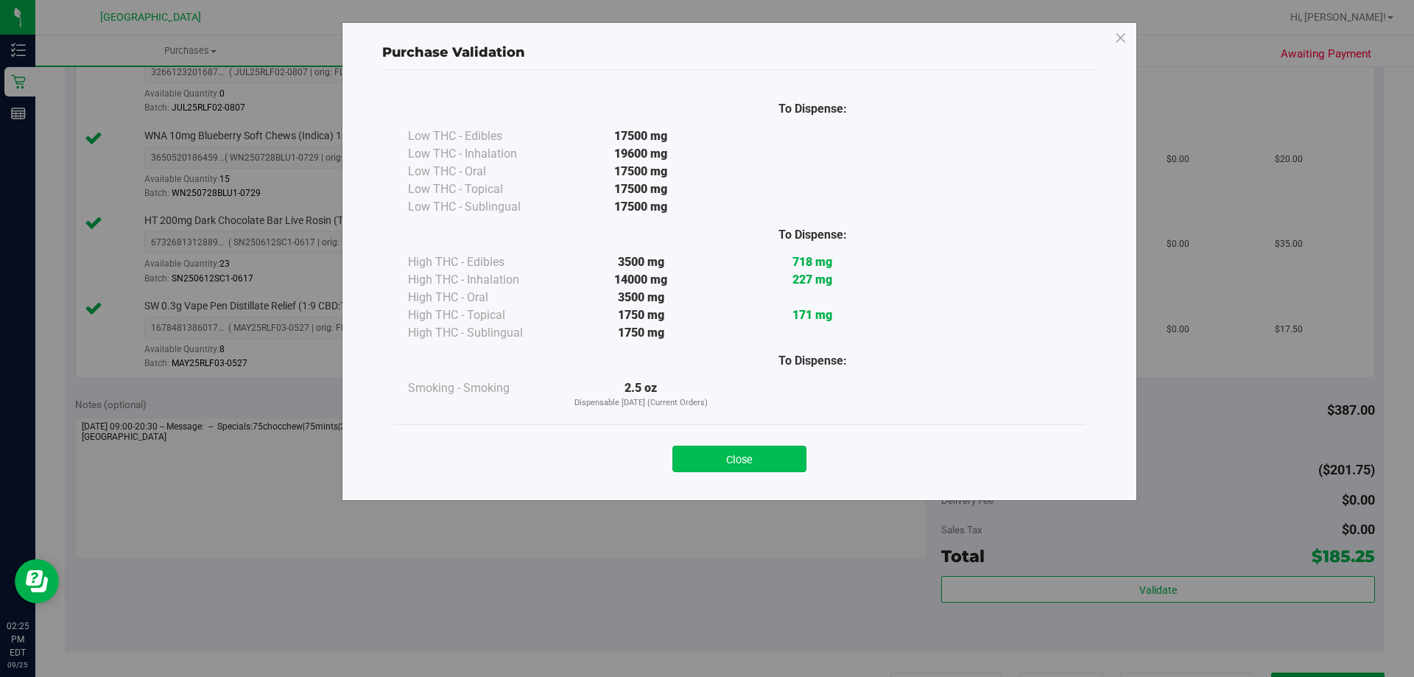
click at [747, 467] on button "Close" at bounding box center [739, 458] width 134 height 27
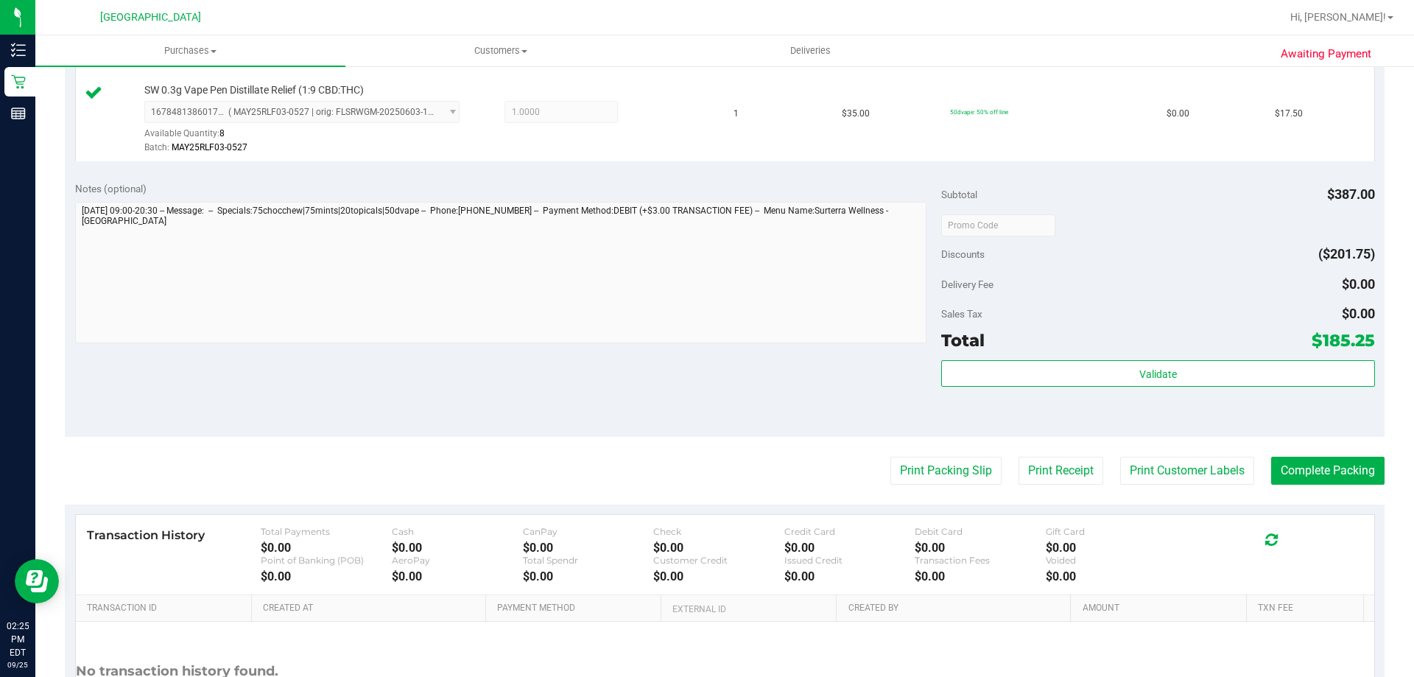
scroll to position [884, 0]
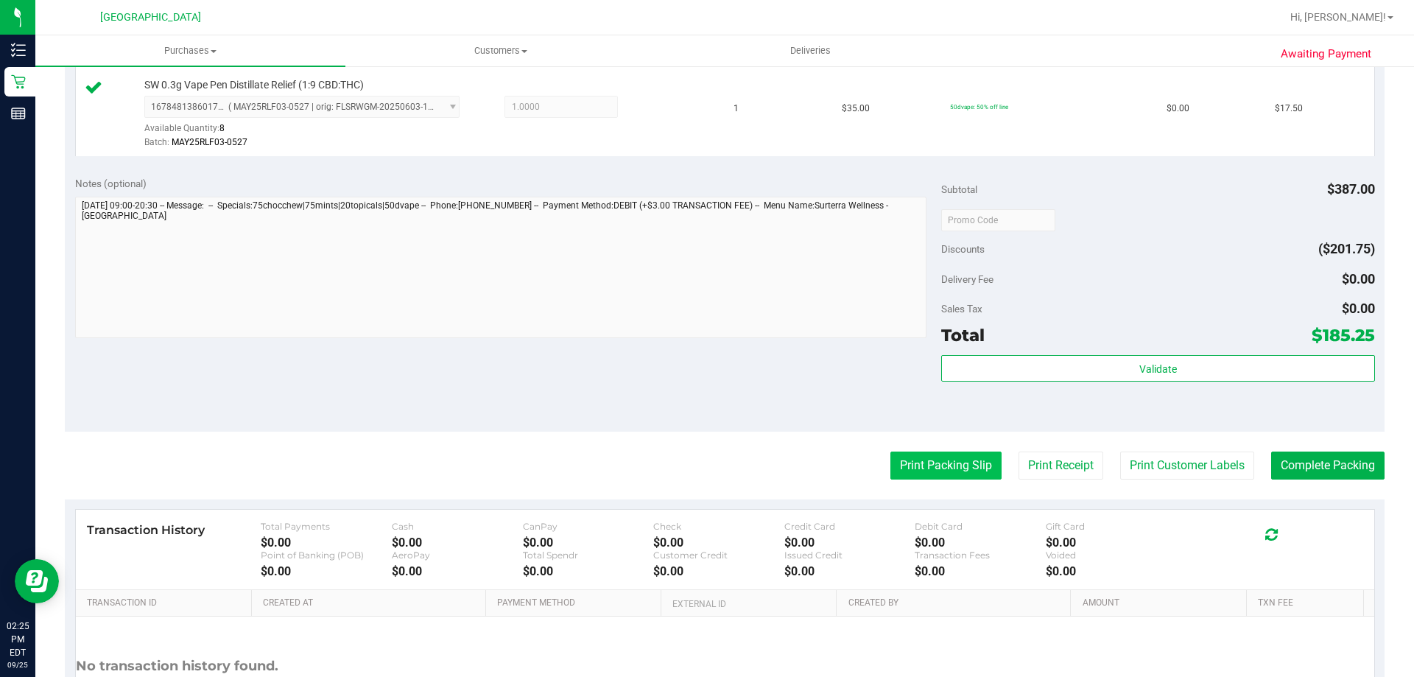
click at [922, 457] on button "Print Packing Slip" at bounding box center [945, 465] width 111 height 28
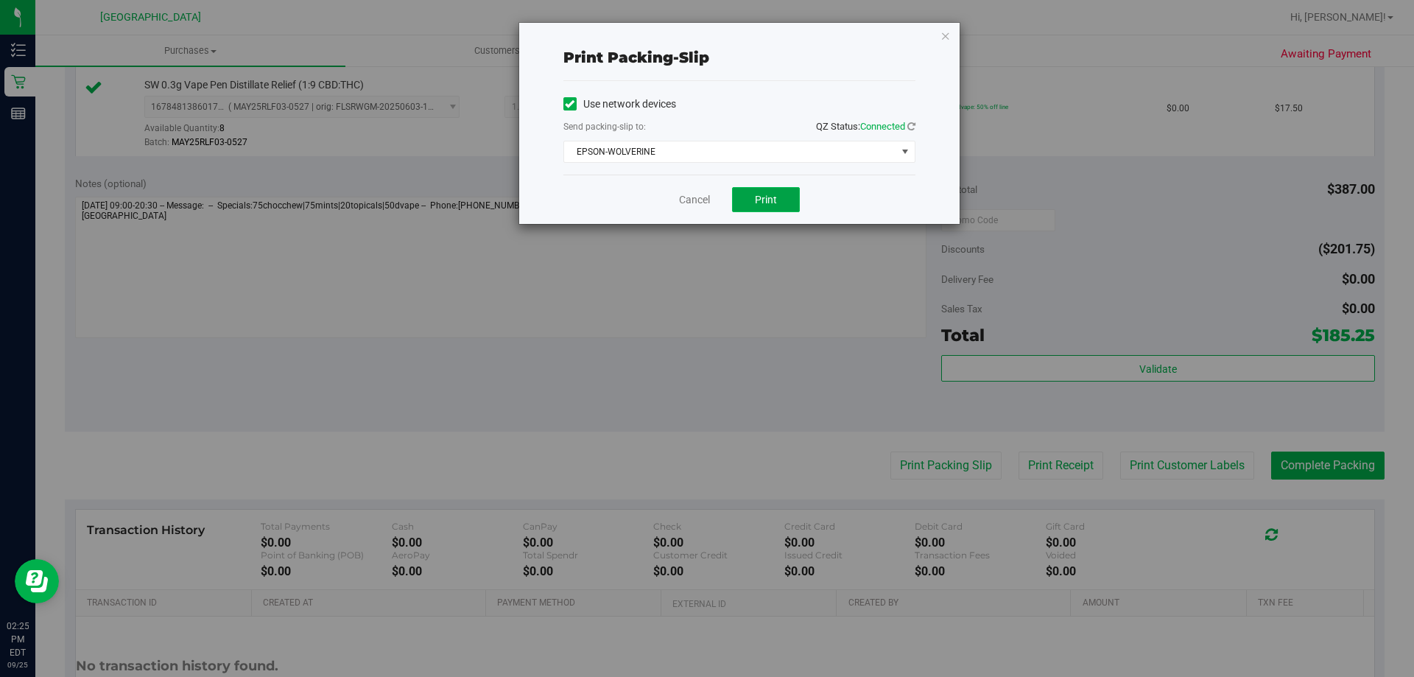
click at [756, 203] on span "Print" at bounding box center [766, 200] width 22 height 12
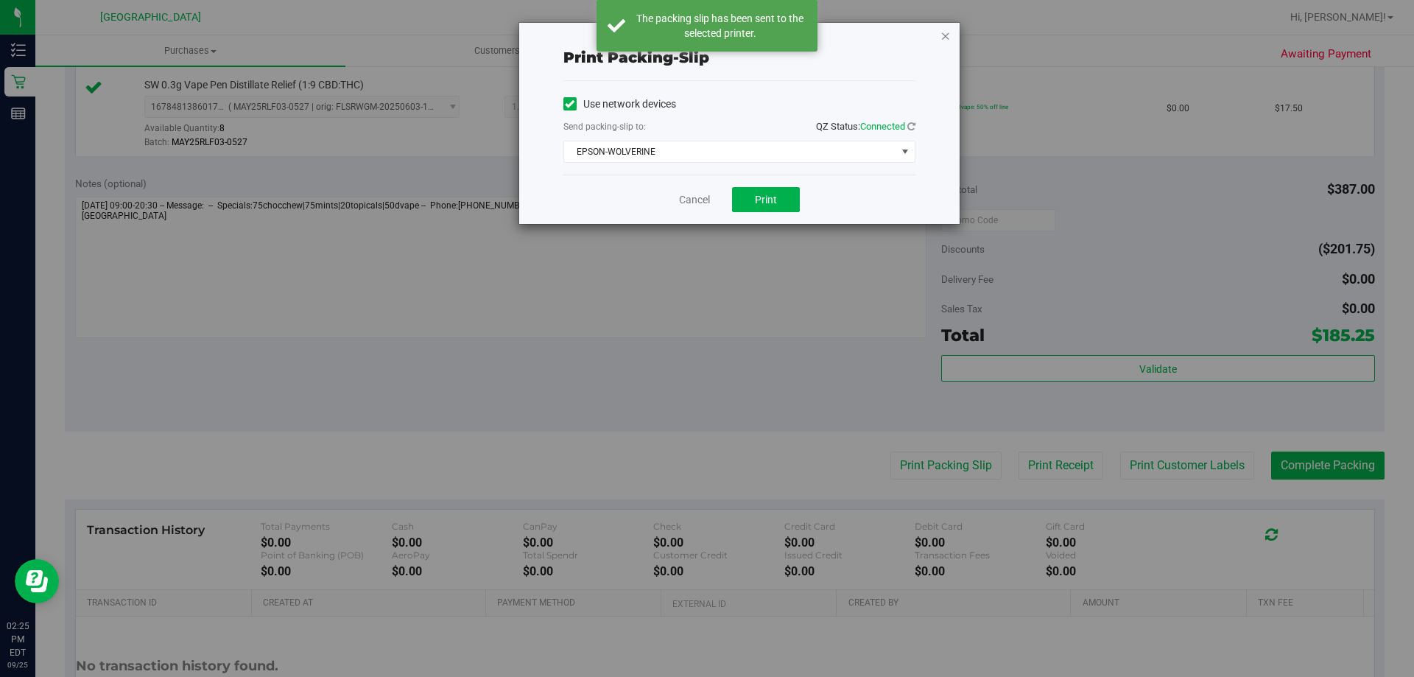
click at [947, 33] on icon "button" at bounding box center [945, 36] width 10 height 18
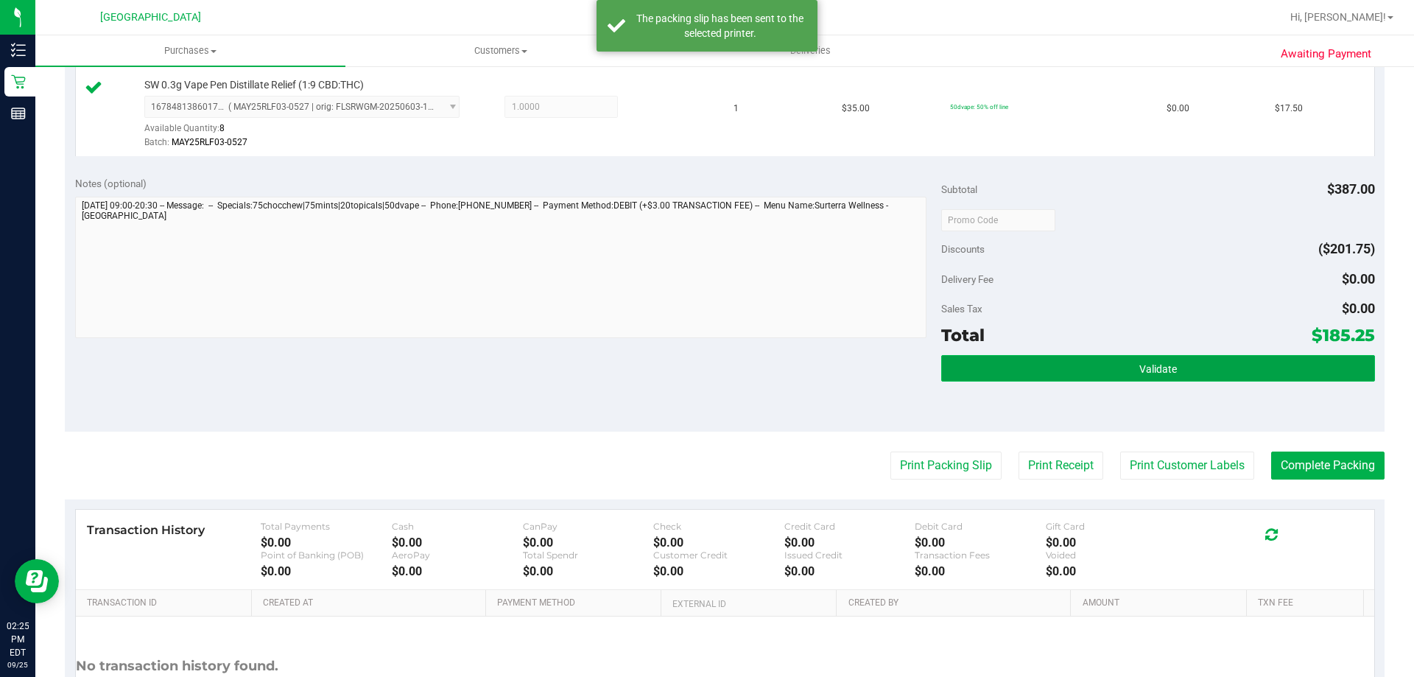
click at [1130, 361] on button "Validate" at bounding box center [1157, 368] width 433 height 27
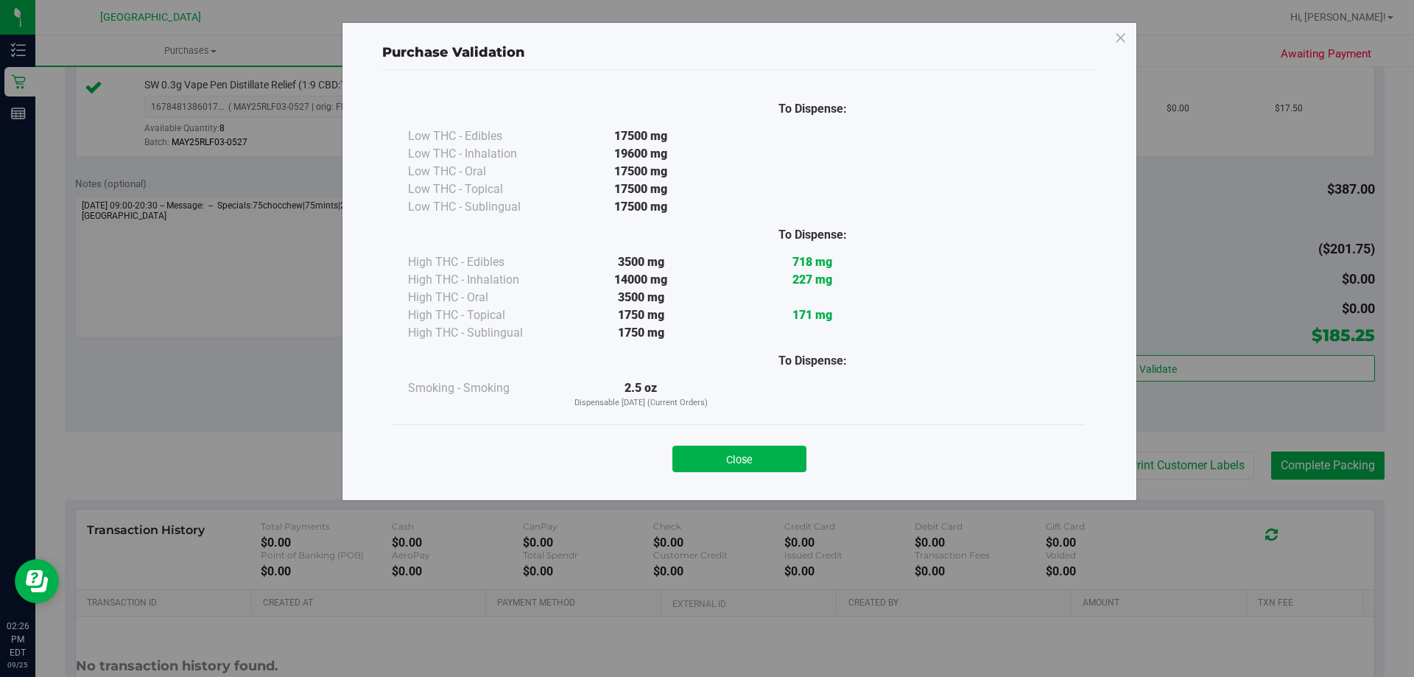
click at [1112, 32] on div "Purchase Validation To Dispense: Low THC - Edibles 17500 mg" at bounding box center [739, 261] width 795 height 479
click at [1126, 46] on icon at bounding box center [1120, 39] width 13 height 24
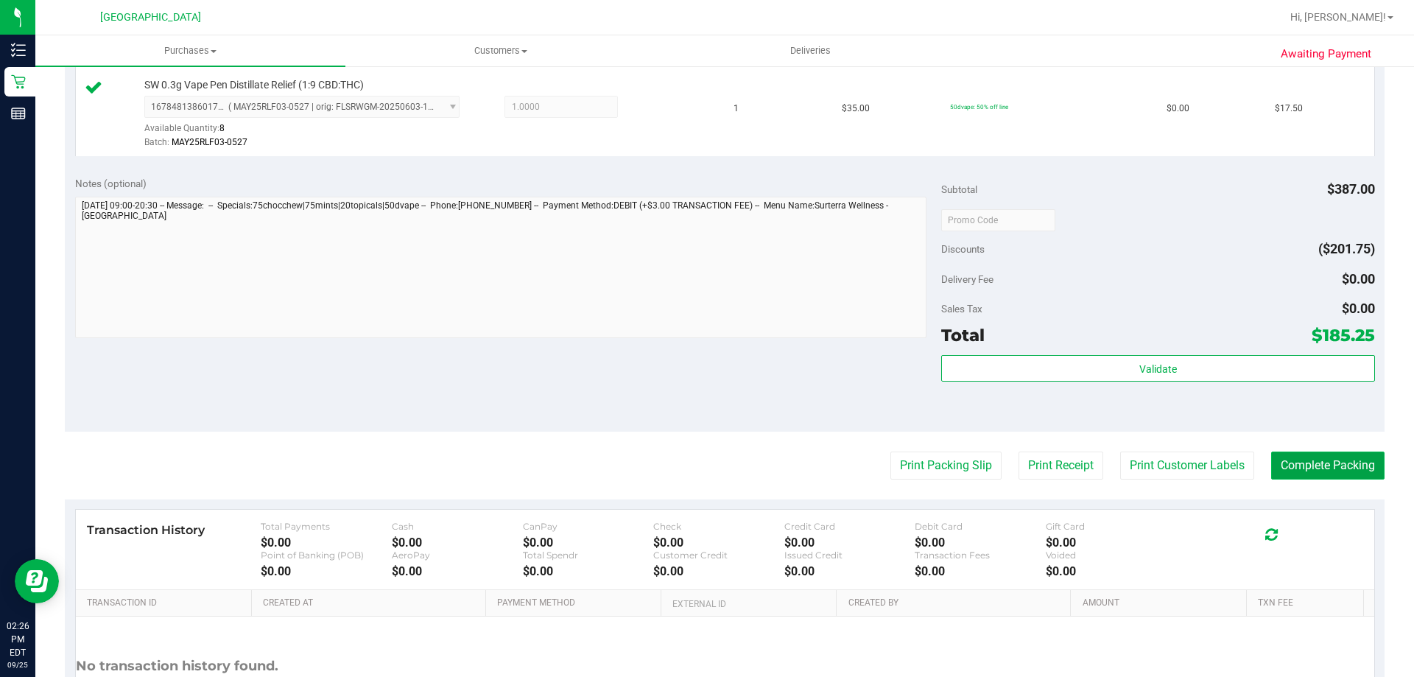
click at [1364, 469] on button "Complete Packing" at bounding box center [1327, 465] width 113 height 28
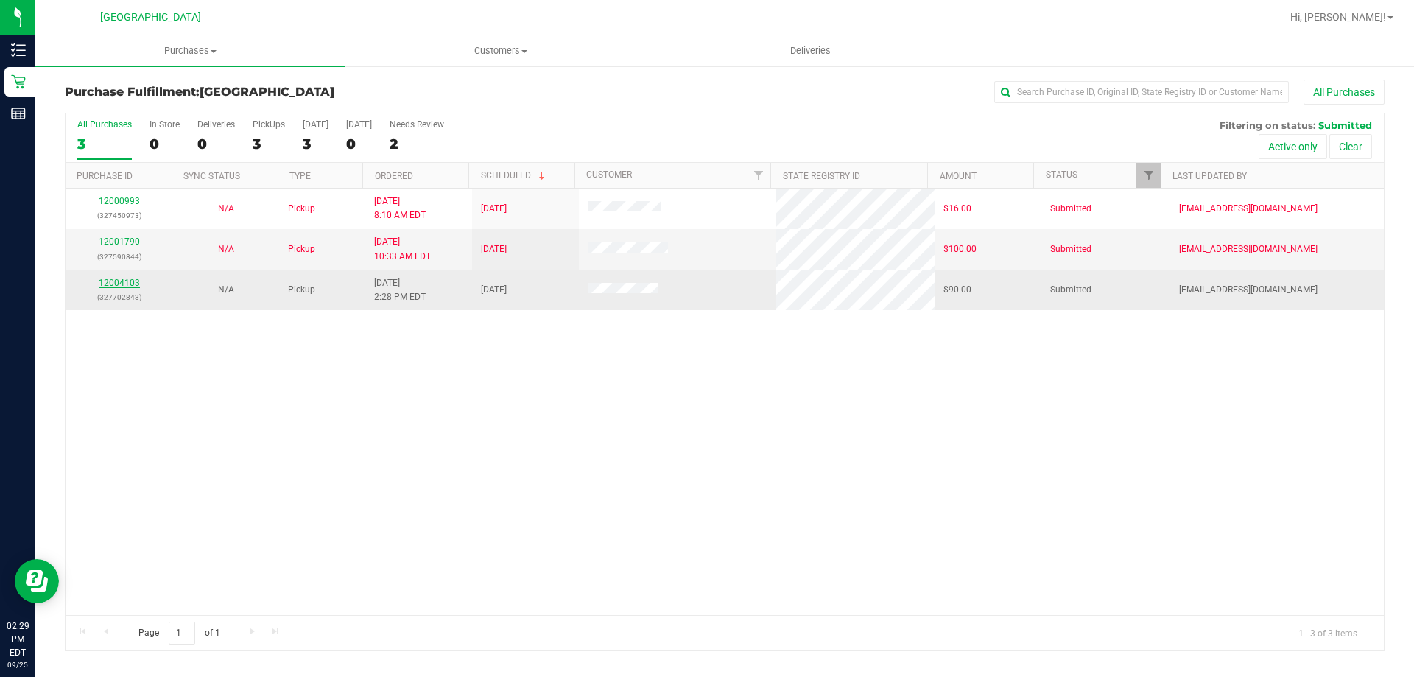
click at [117, 278] on link "12004103" at bounding box center [119, 283] width 41 height 10
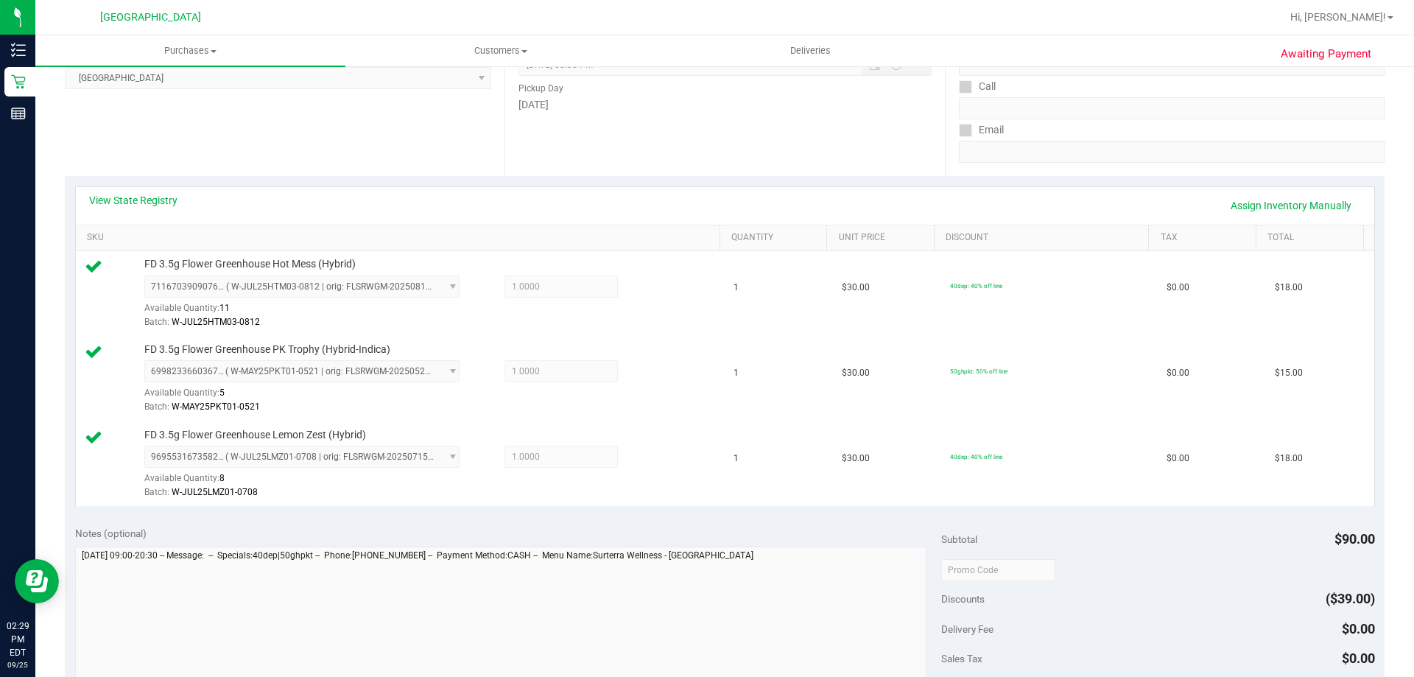
scroll to position [295, 0]
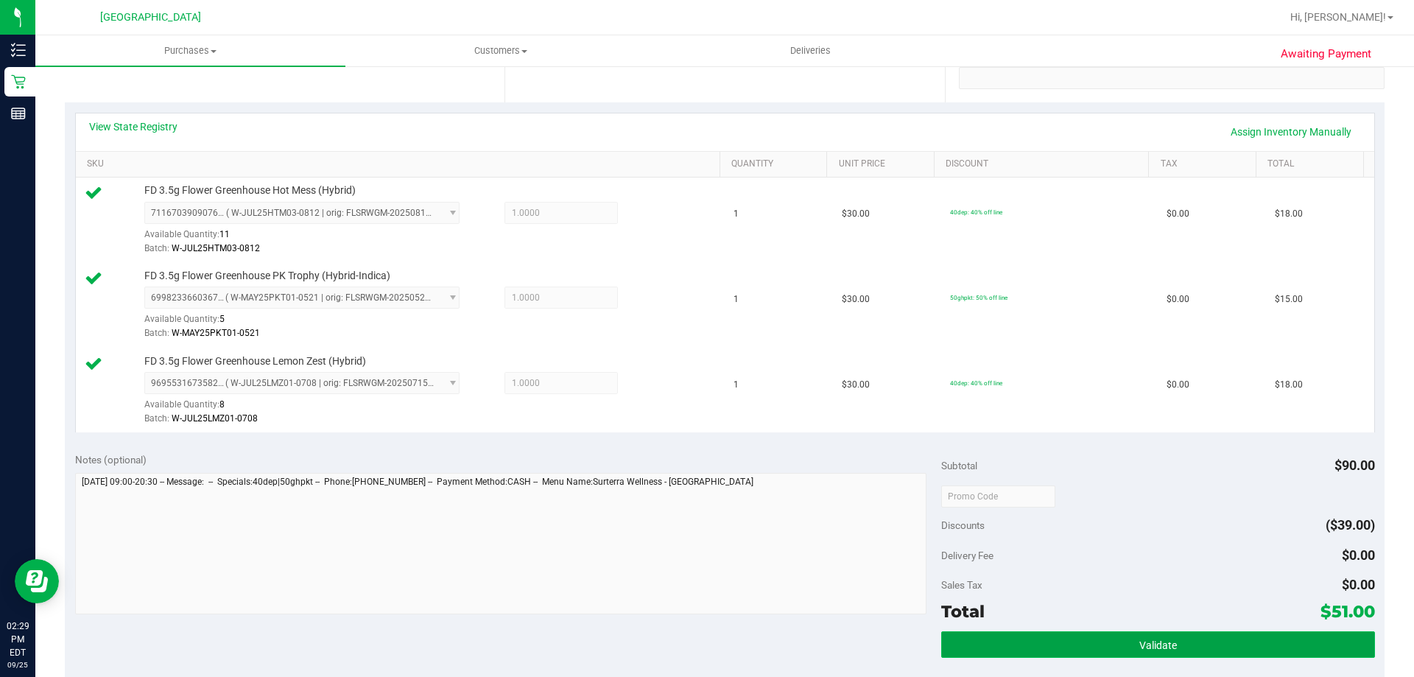
click at [1185, 650] on button "Validate" at bounding box center [1157, 644] width 433 height 27
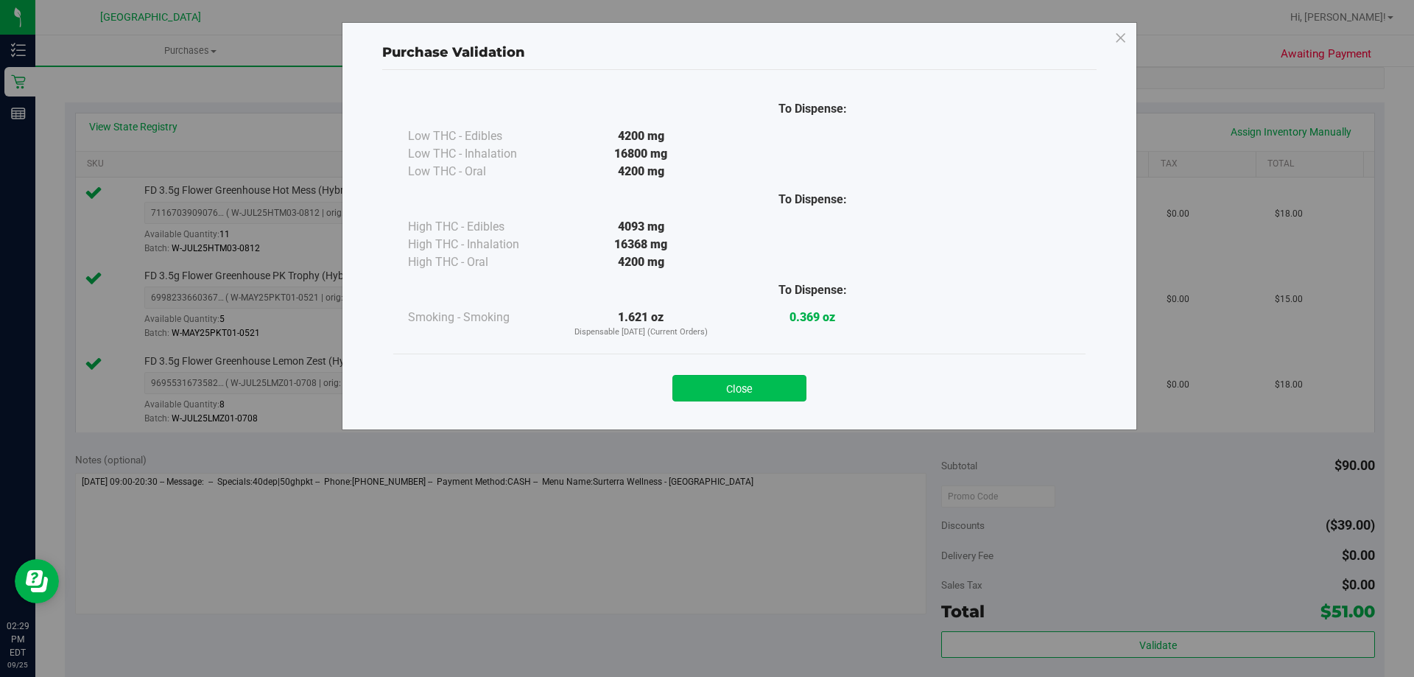
click at [730, 389] on button "Close" at bounding box center [739, 388] width 134 height 27
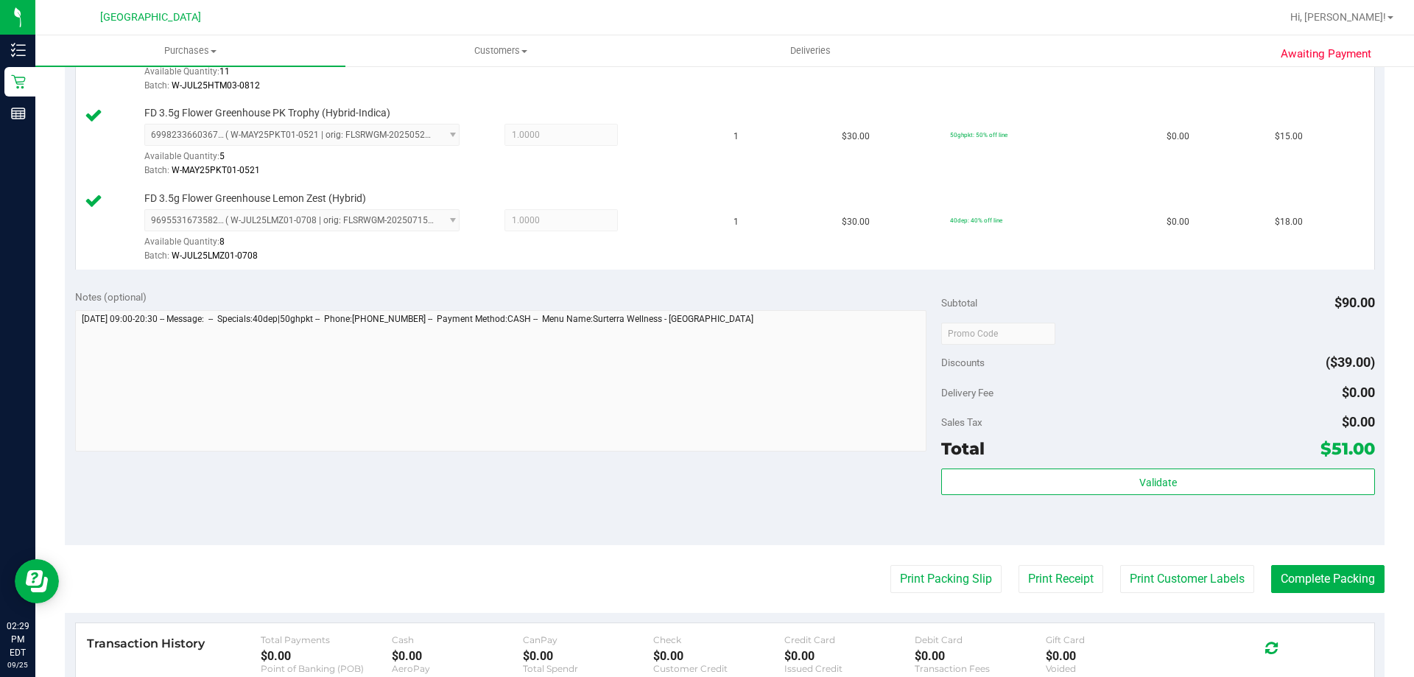
scroll to position [515, 0]
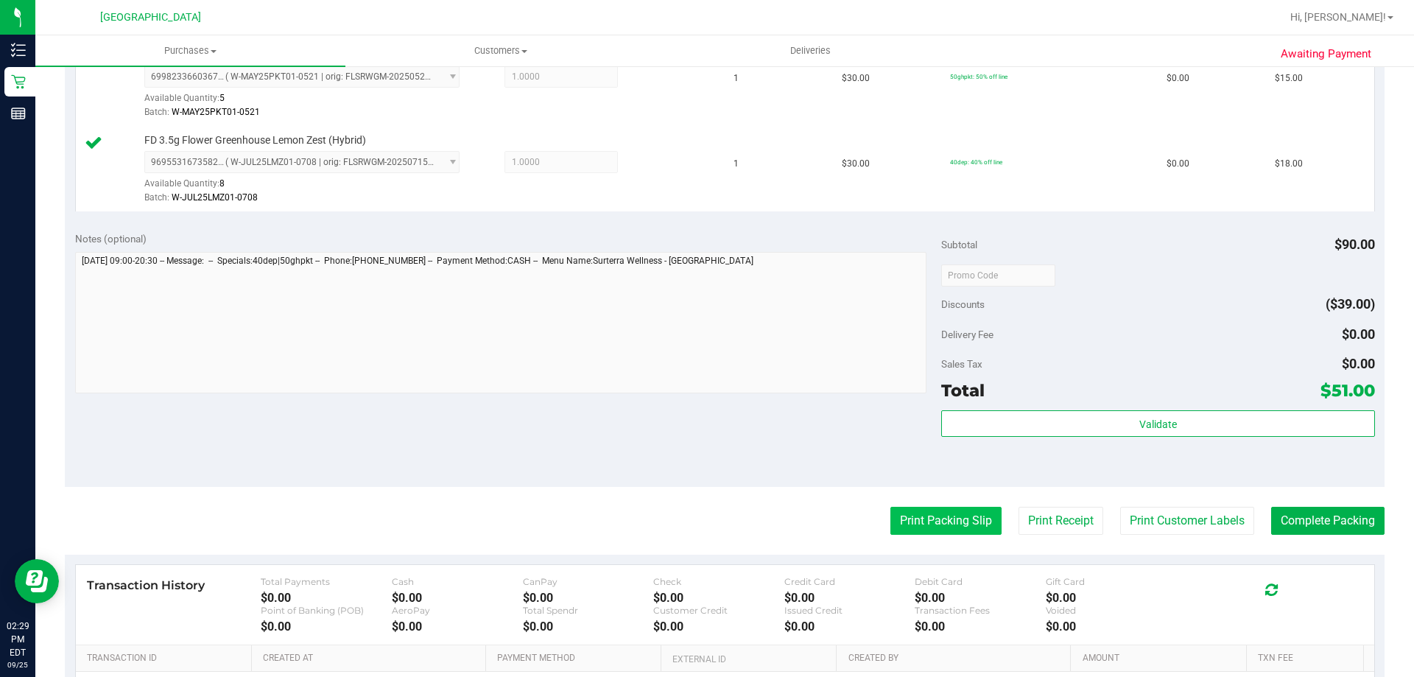
click at [940, 524] on button "Print Packing Slip" at bounding box center [945, 521] width 111 height 28
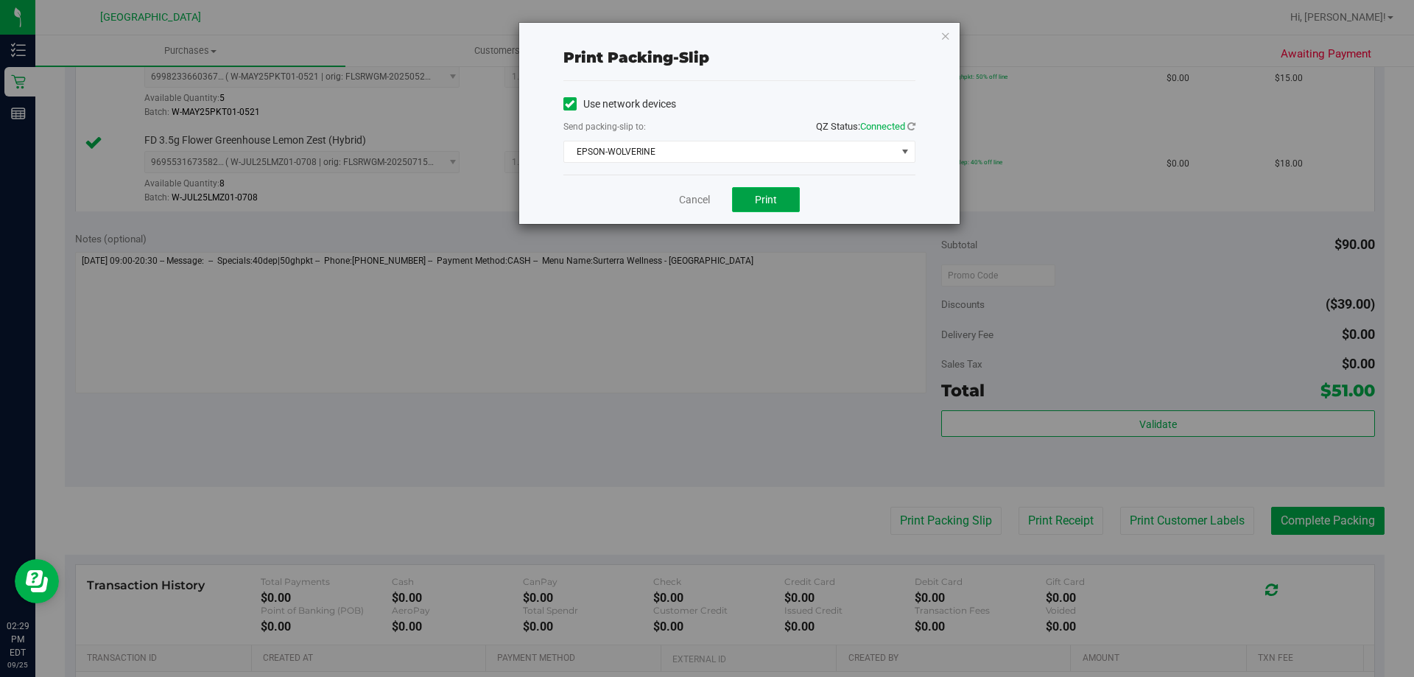
click at [762, 201] on span "Print" at bounding box center [766, 200] width 22 height 12
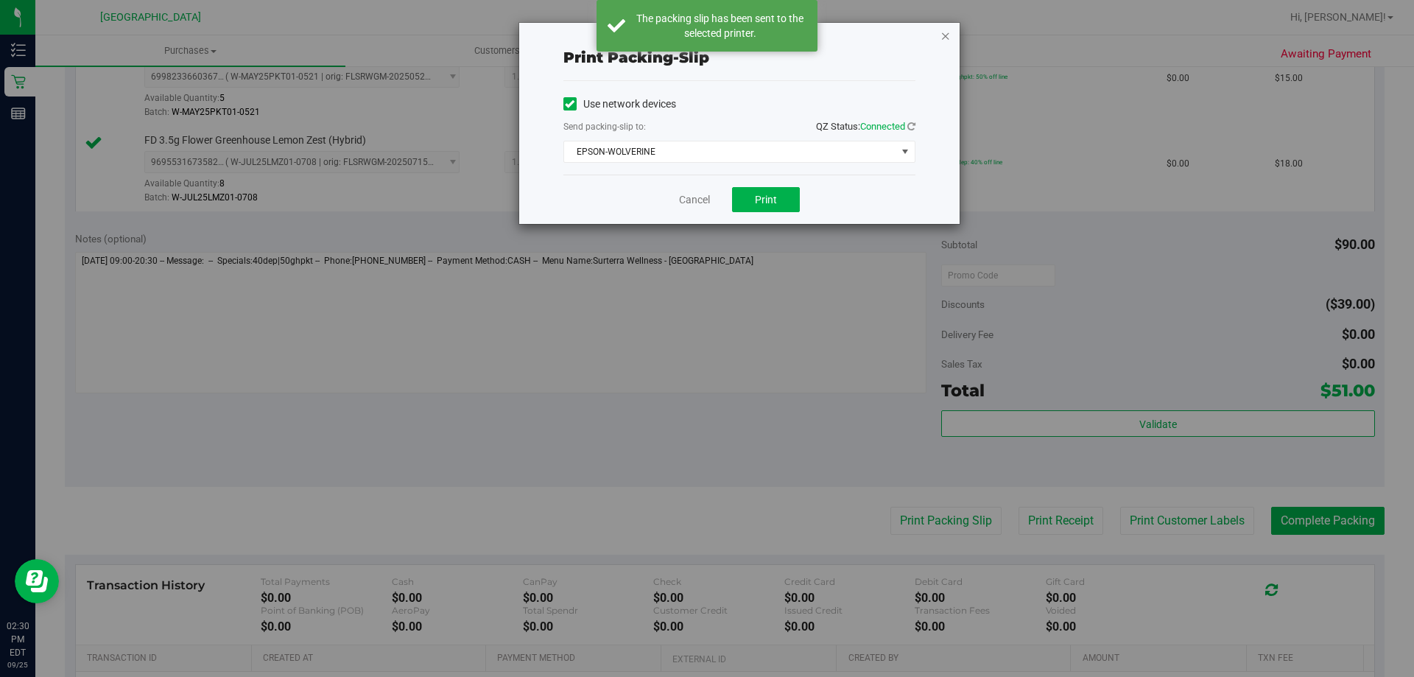
click at [945, 37] on icon "button" at bounding box center [945, 36] width 10 height 18
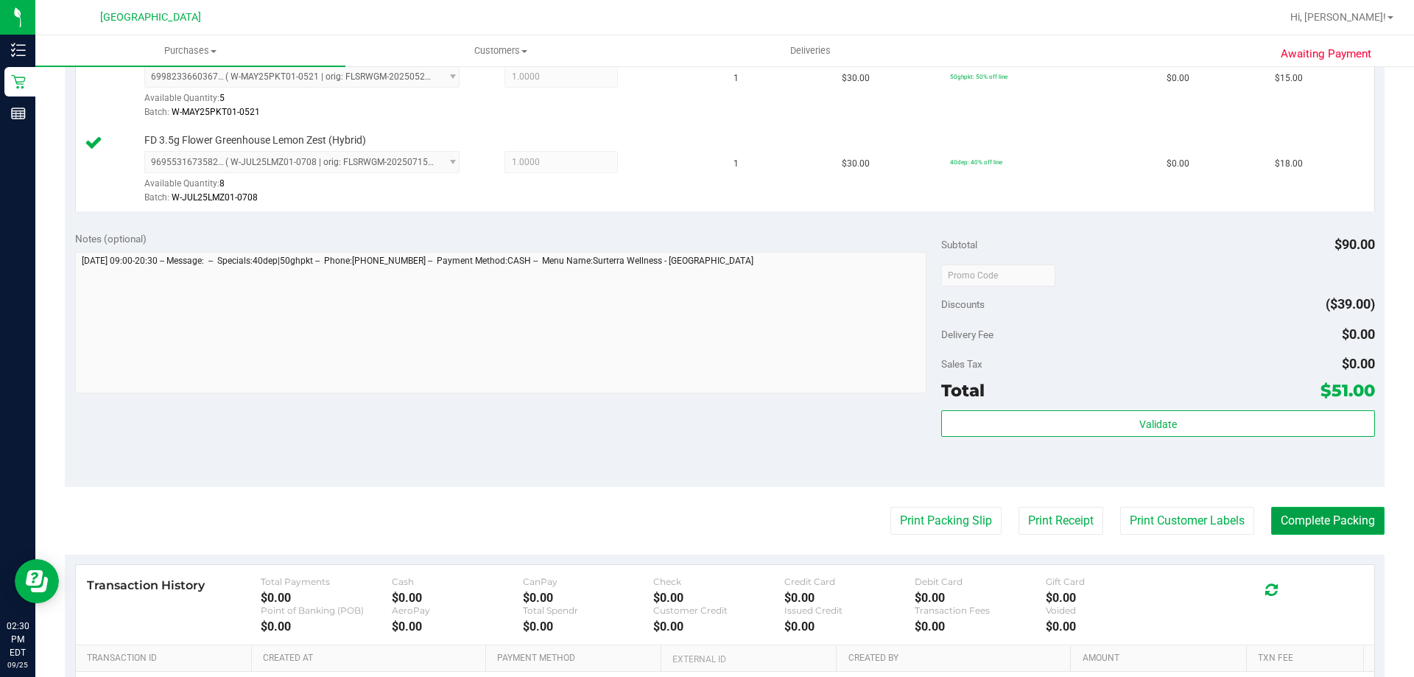
click at [1309, 521] on button "Complete Packing" at bounding box center [1327, 521] width 113 height 28
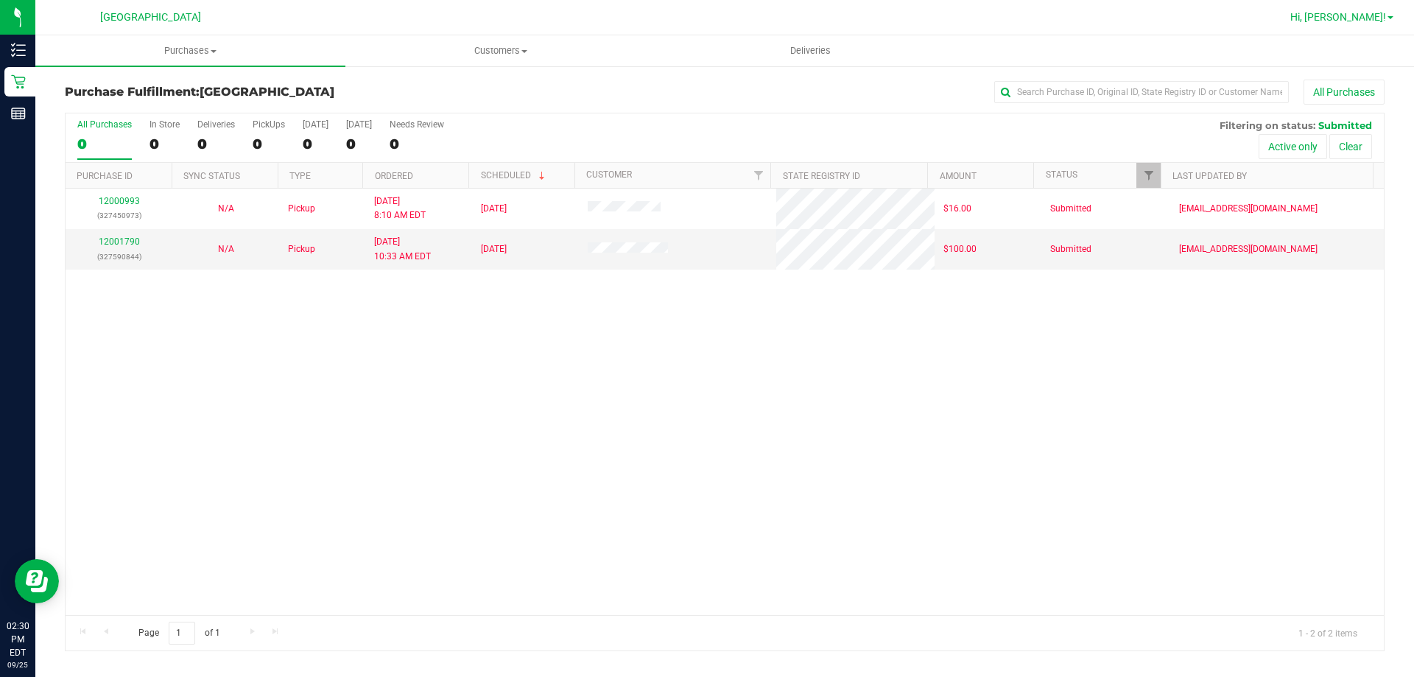
click at [1367, 20] on span "Hi, [PERSON_NAME]!" at bounding box center [1338, 17] width 96 height 12
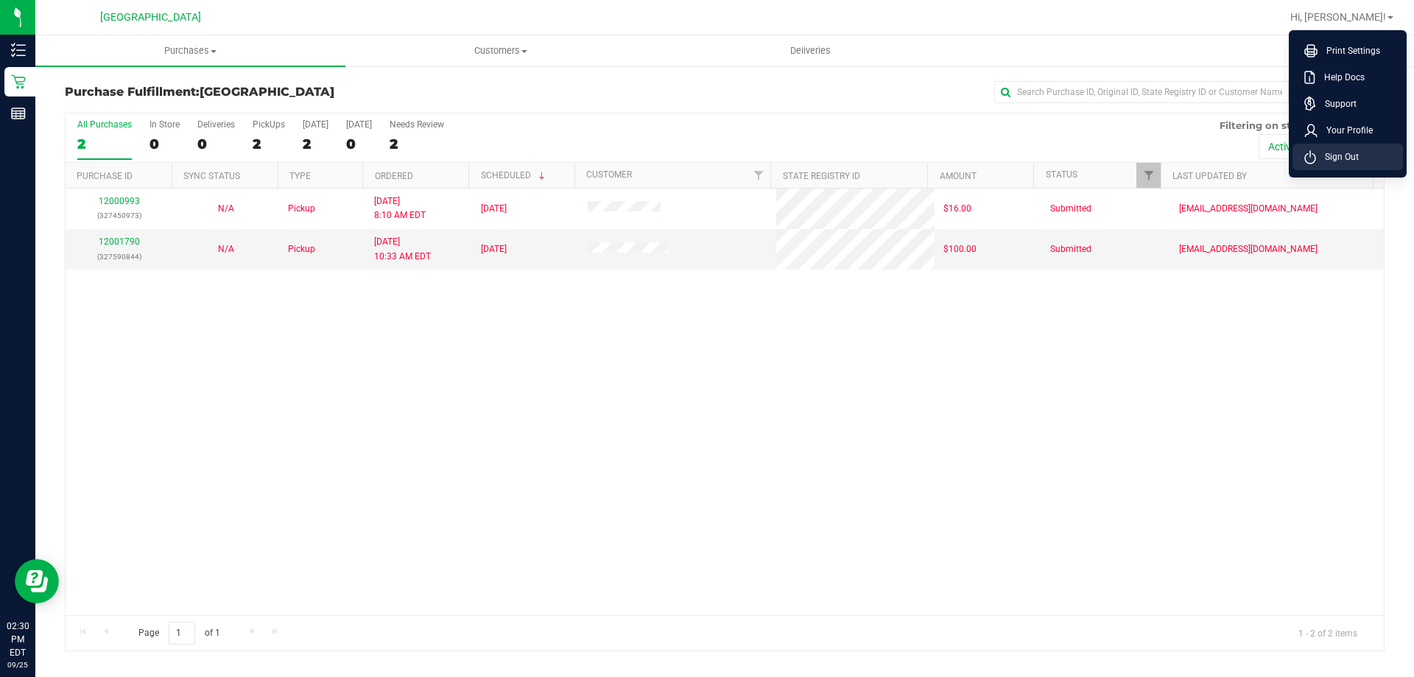
click at [1314, 152] on icon at bounding box center [1310, 157] width 12 height 14
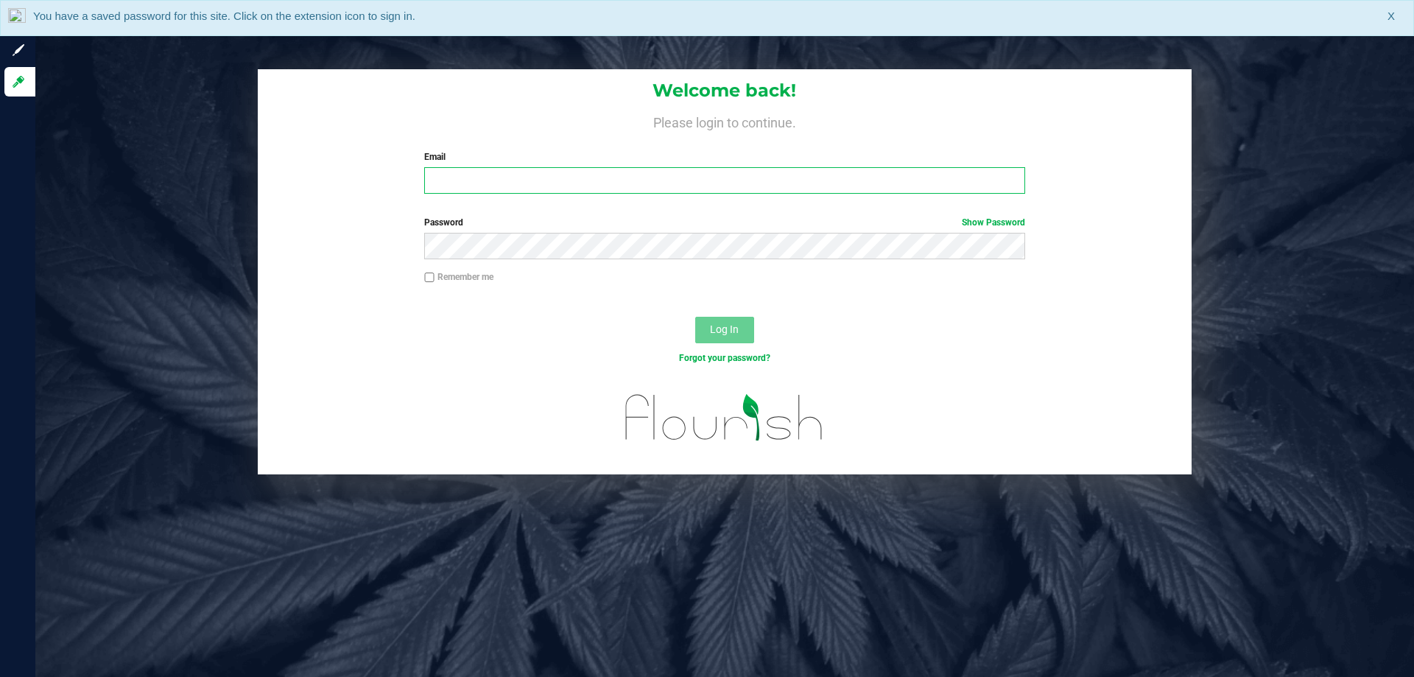
click at [736, 182] on input "Email" at bounding box center [724, 180] width 600 height 27
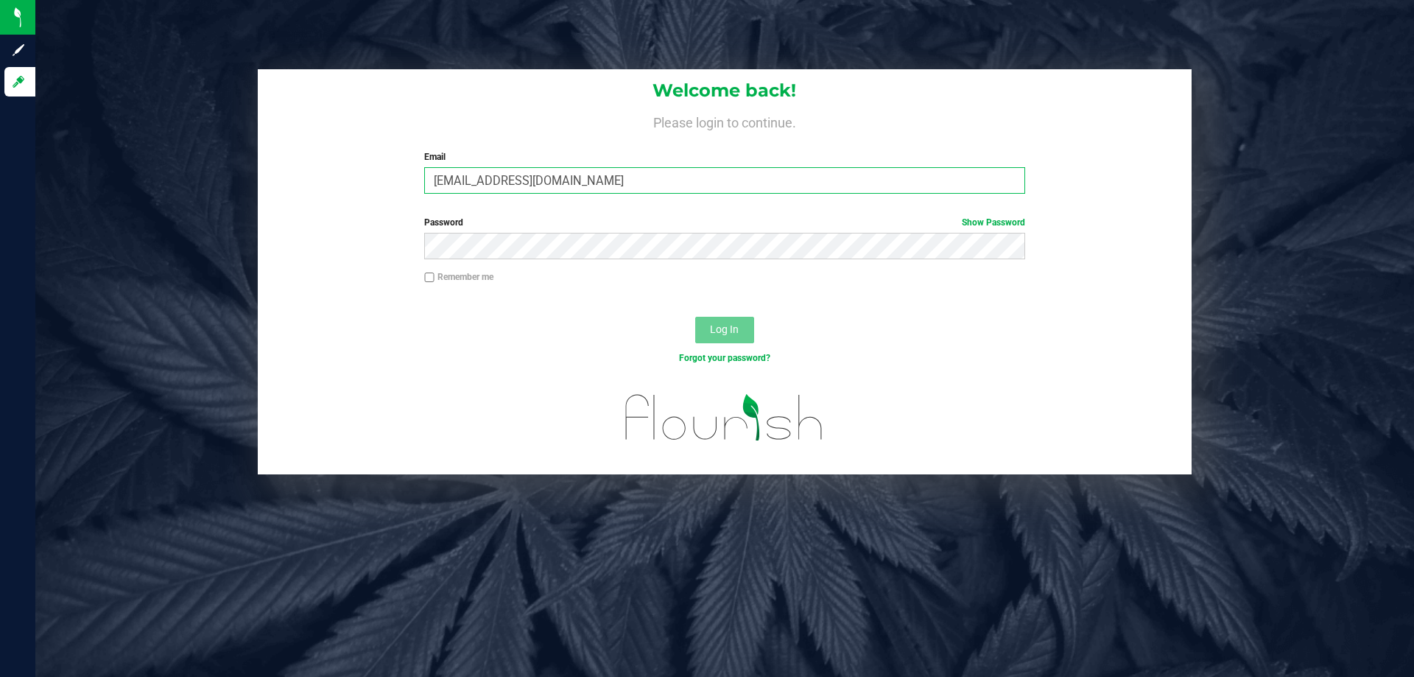
type input "[EMAIL_ADDRESS][DOMAIN_NAME]"
click at [739, 326] on span "Log In" at bounding box center [724, 329] width 29 height 12
